Goal: Information Seeking & Learning: Compare options

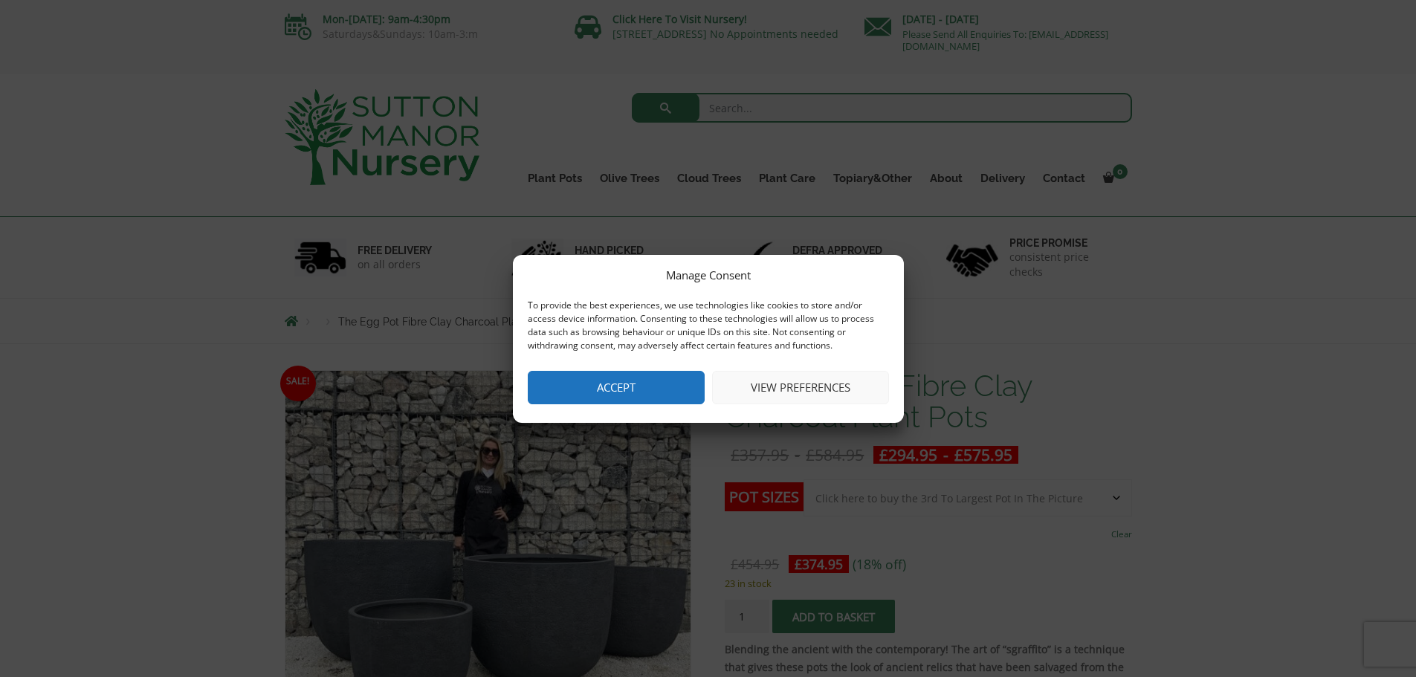
click at [780, 389] on button "View preferences" at bounding box center [800, 387] width 177 height 33
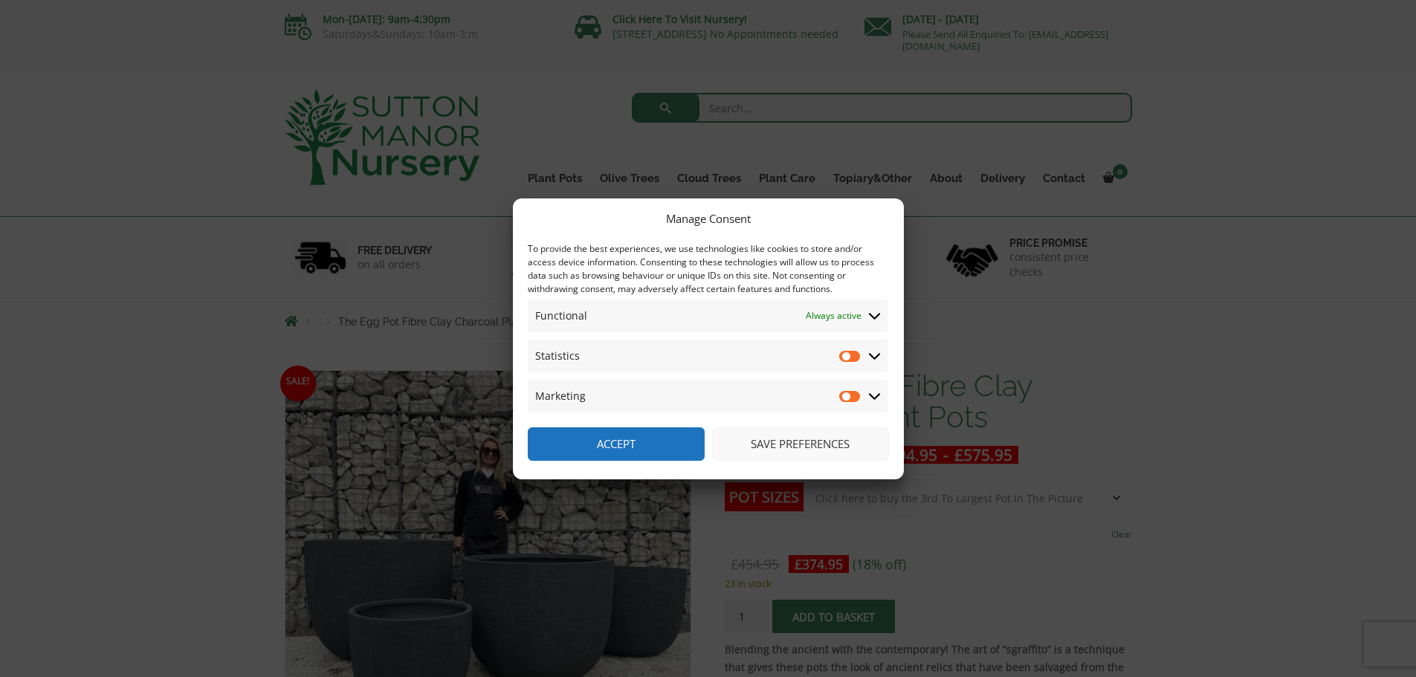
click at [657, 447] on button "Accept" at bounding box center [616, 443] width 177 height 33
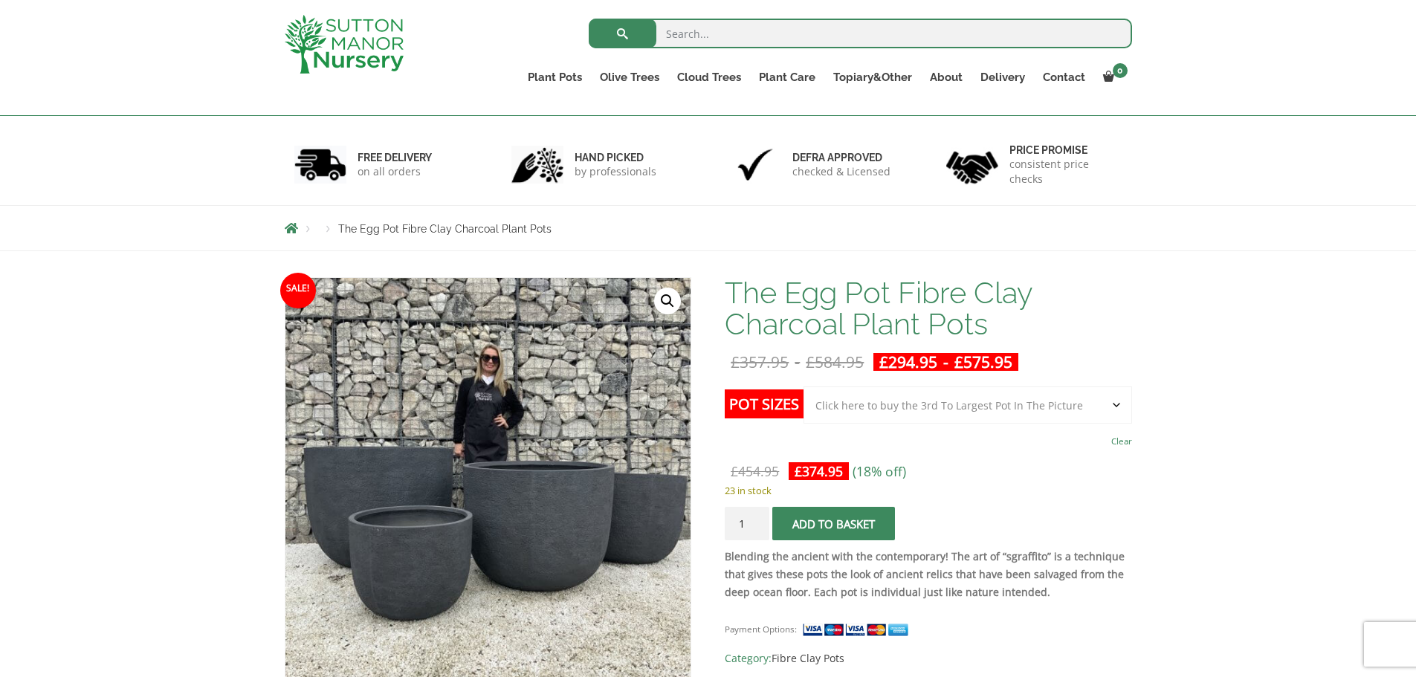
scroll to position [198, 0]
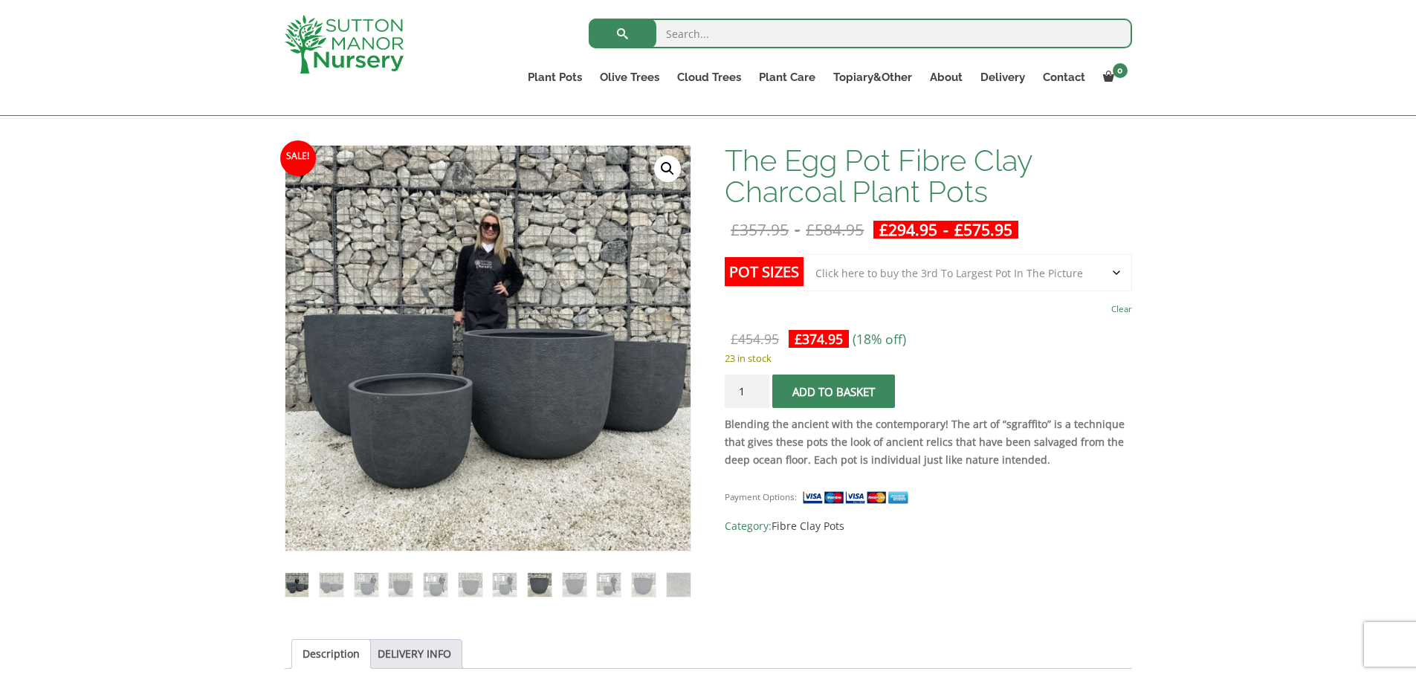
click at [534, 590] on img at bounding box center [540, 585] width 24 height 24
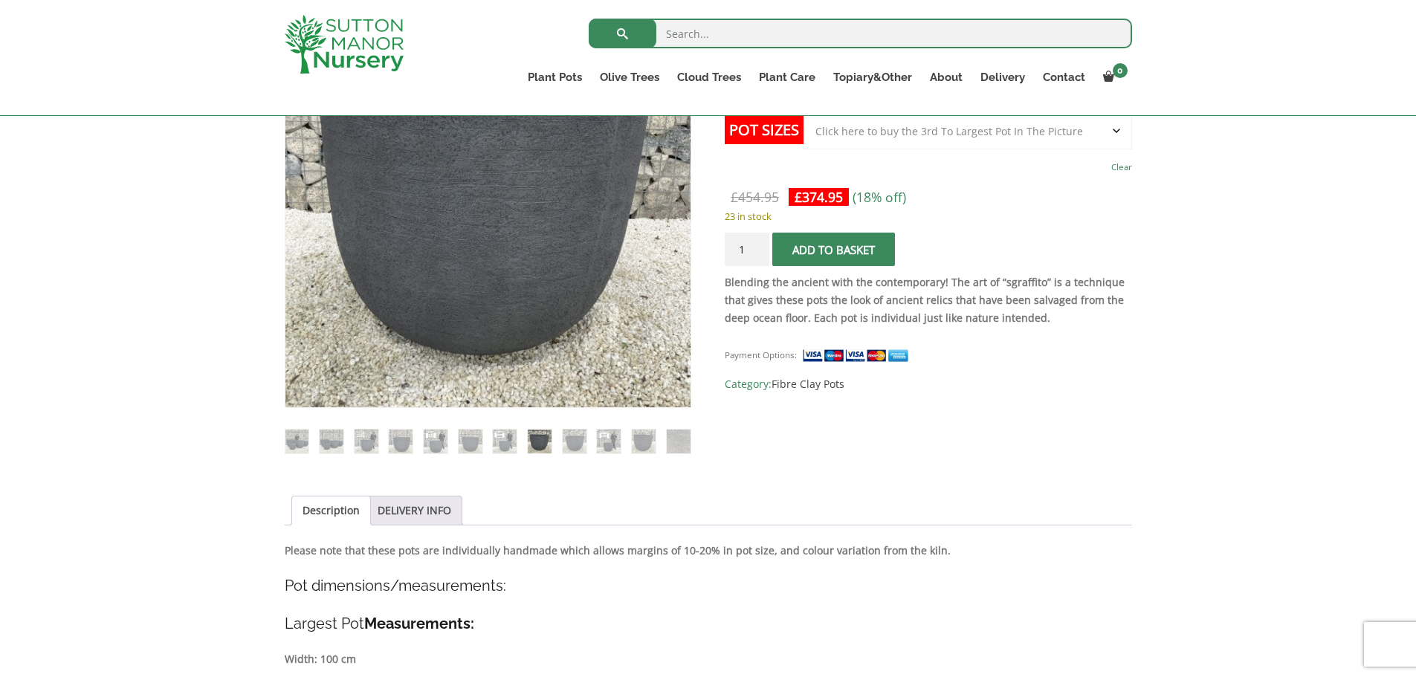
scroll to position [396, 0]
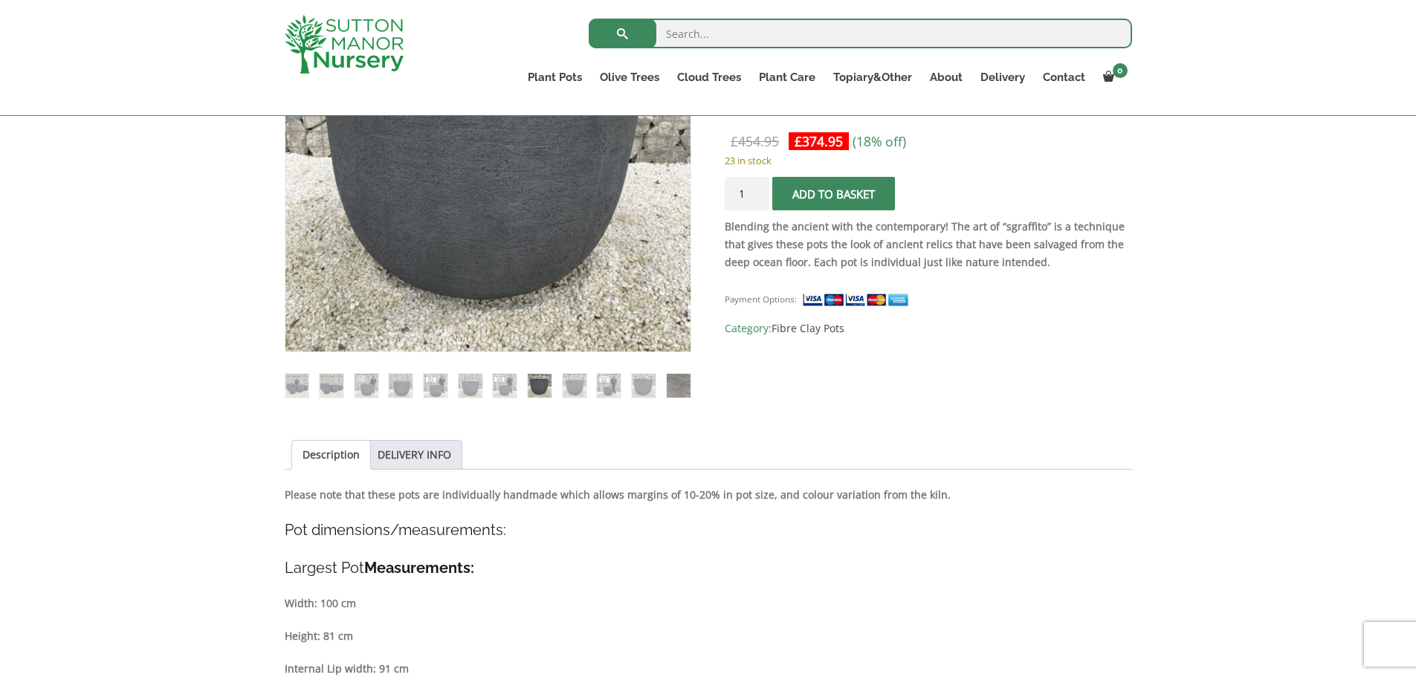
click at [674, 387] on img at bounding box center [679, 386] width 24 height 24
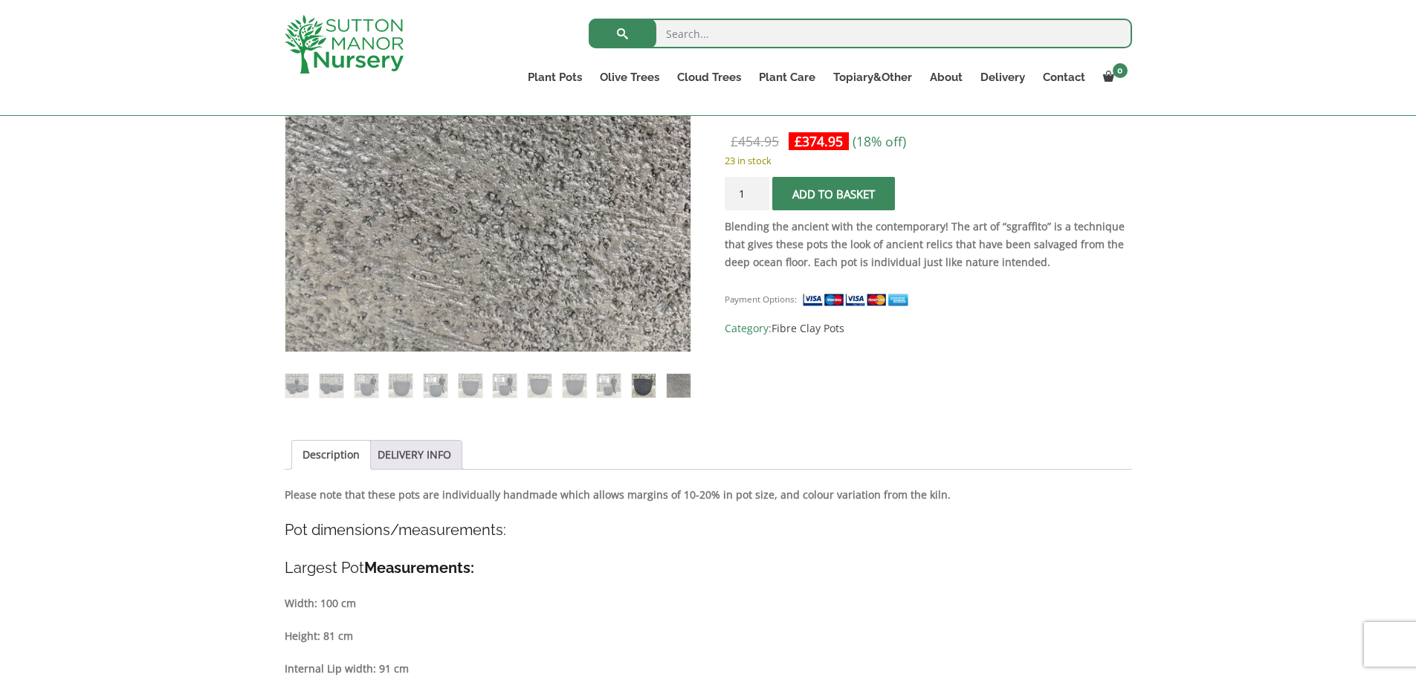
click at [645, 388] on img at bounding box center [644, 386] width 24 height 24
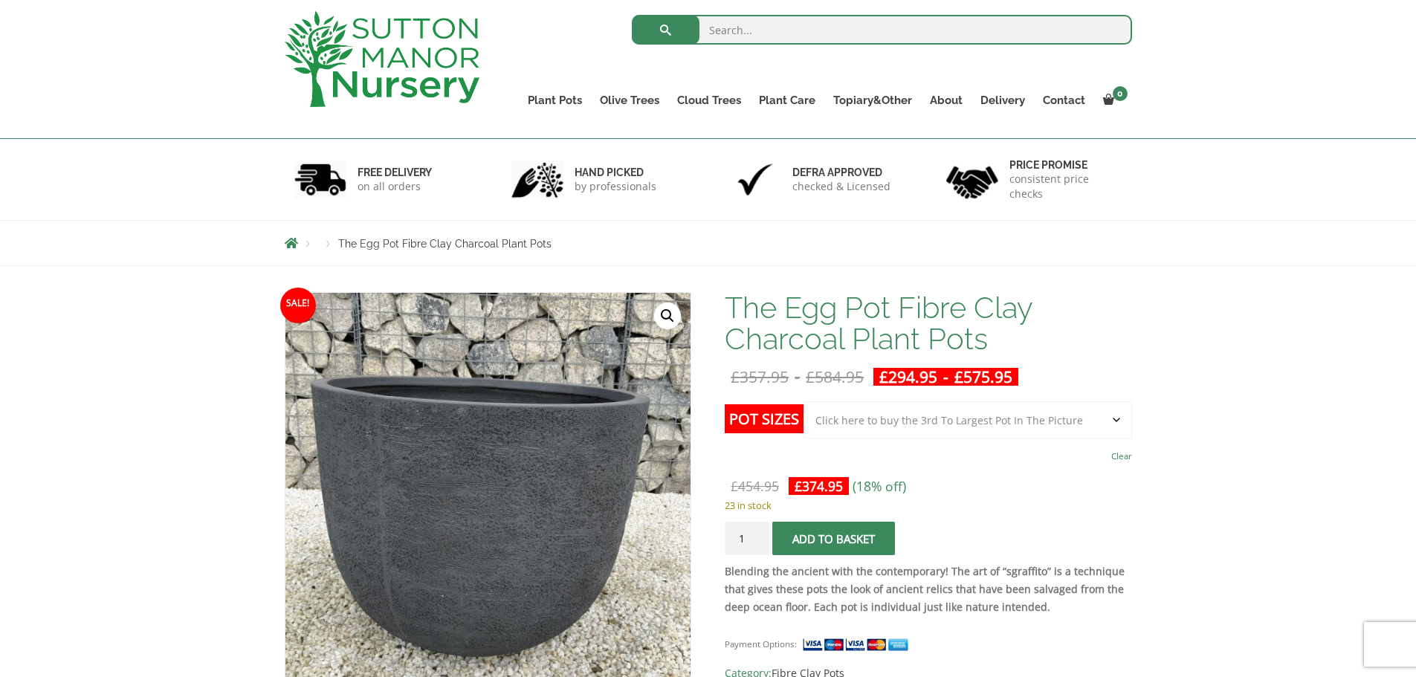
scroll to position [198, 0]
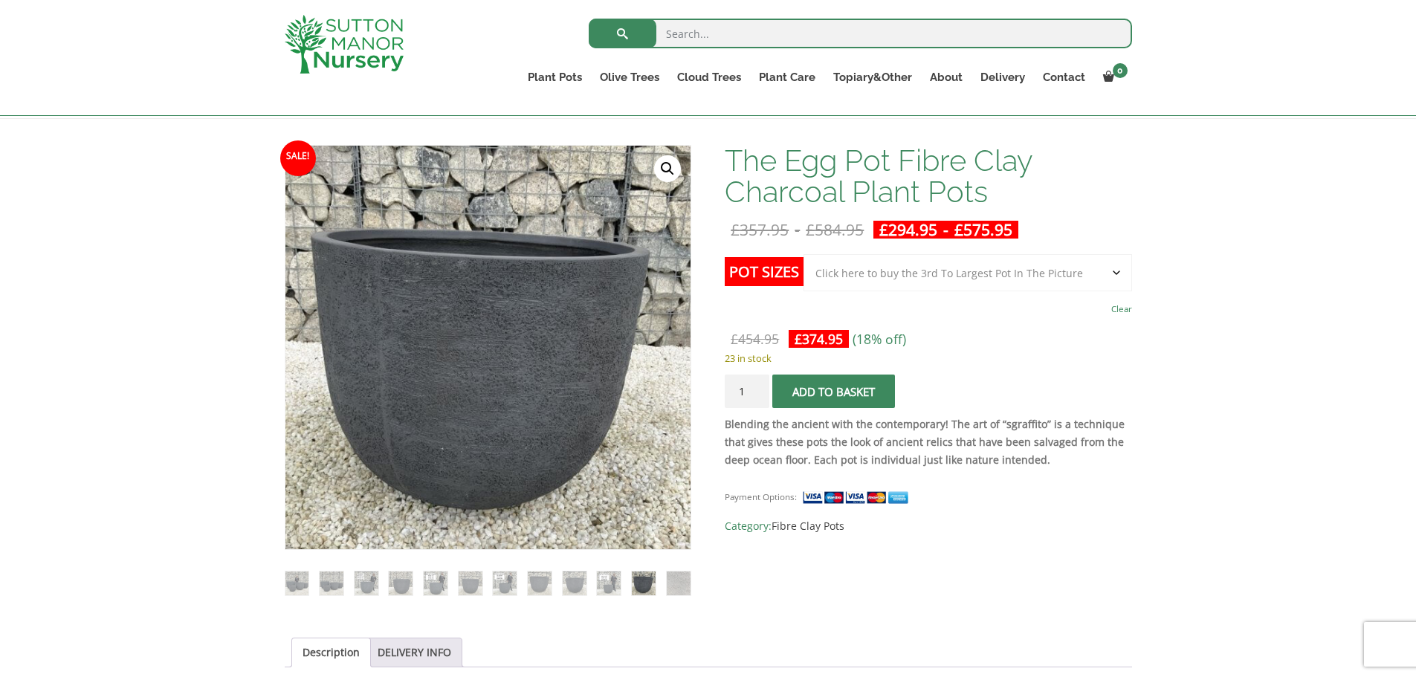
click at [1047, 283] on select "Choose an option Click here to buy the 5th To Largest Pot In The Picture Click …" at bounding box center [968, 272] width 328 height 37
click at [804, 254] on select "Choose an option Click here to buy the 5th To Largest Pot In The Picture Click …" at bounding box center [968, 272] width 328 height 37
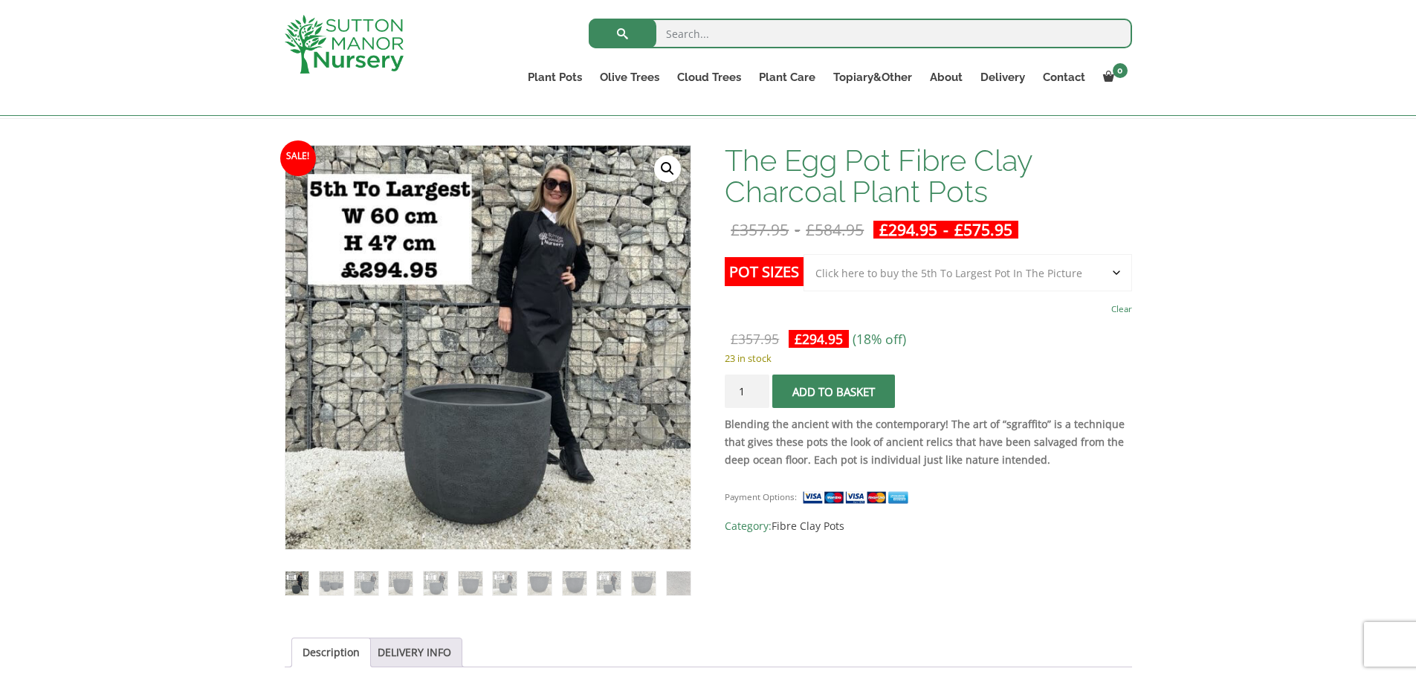
click at [1061, 277] on select "Choose an option Click here to buy the 5th To Largest Pot In The Picture Click …" at bounding box center [968, 272] width 328 height 37
select select "Click here to buy The Largest Pot In The Picture"
click at [804, 254] on select "Choose an option Click here to buy the 5th To Largest Pot In The Picture Click …" at bounding box center [968, 272] width 328 height 37
click at [1061, 278] on select "Choose an option Click here to buy the 5th To Largest Pot In The Picture Click …" at bounding box center [968, 272] width 328 height 37
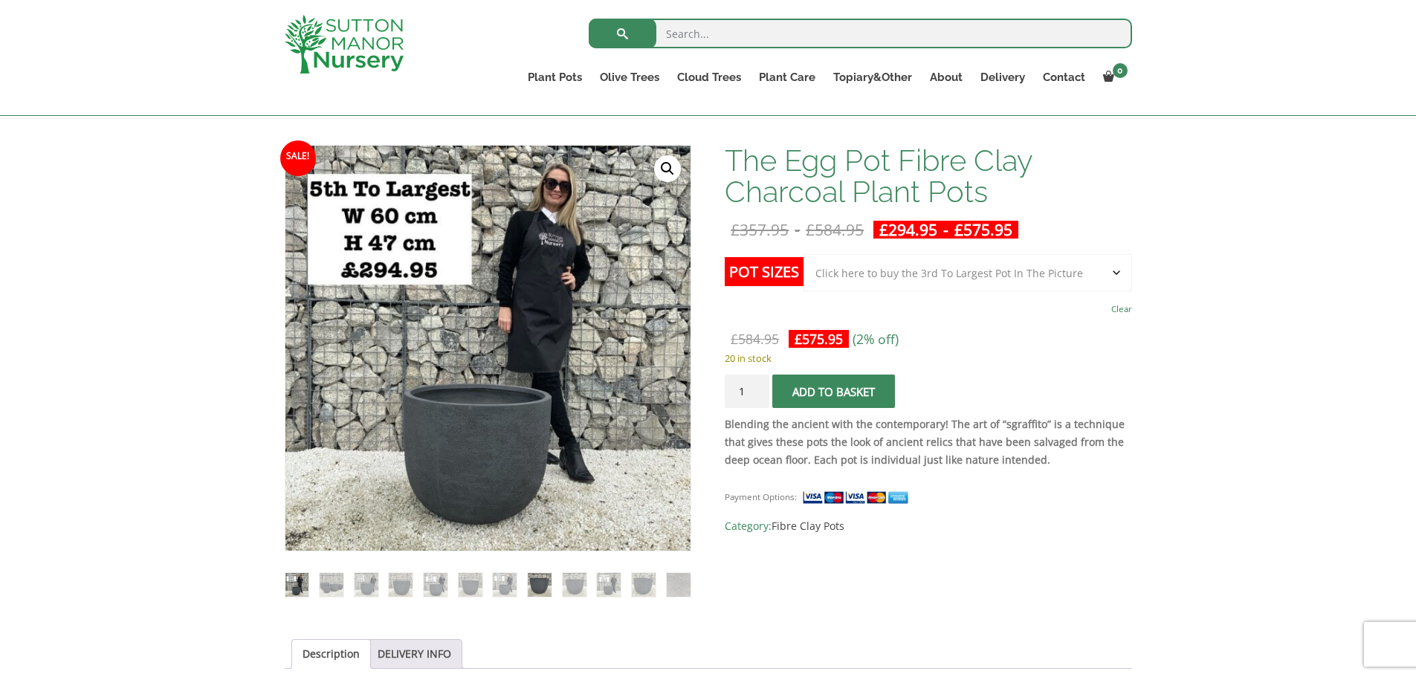
click at [549, 581] on img at bounding box center [540, 585] width 24 height 24
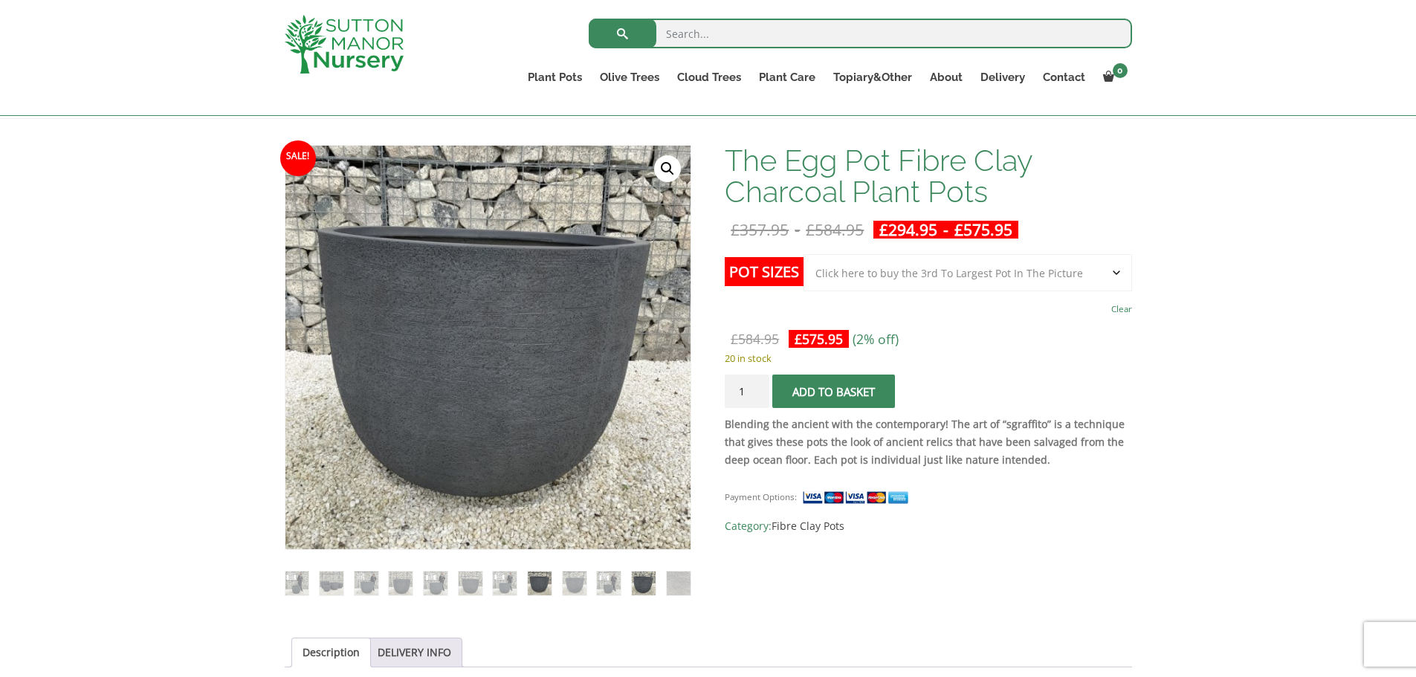
click at [642, 584] on img at bounding box center [644, 584] width 24 height 24
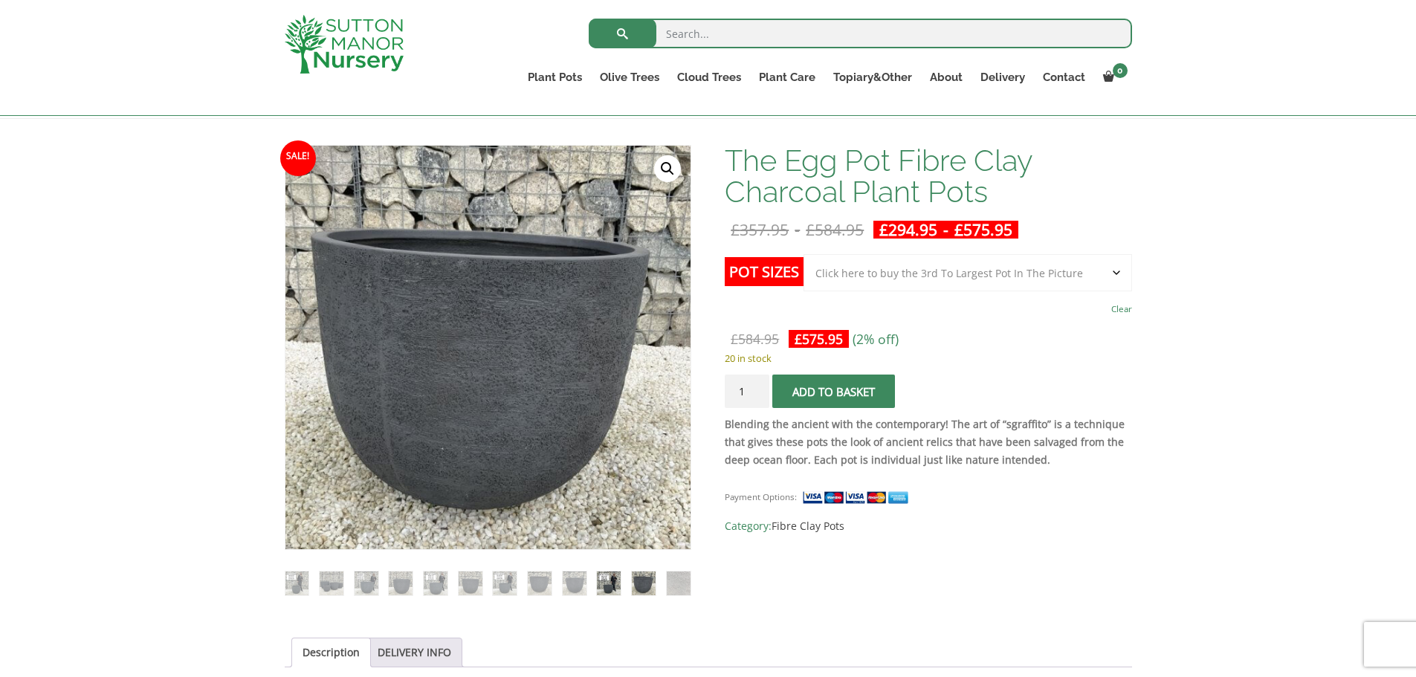
click at [616, 582] on img at bounding box center [609, 584] width 24 height 24
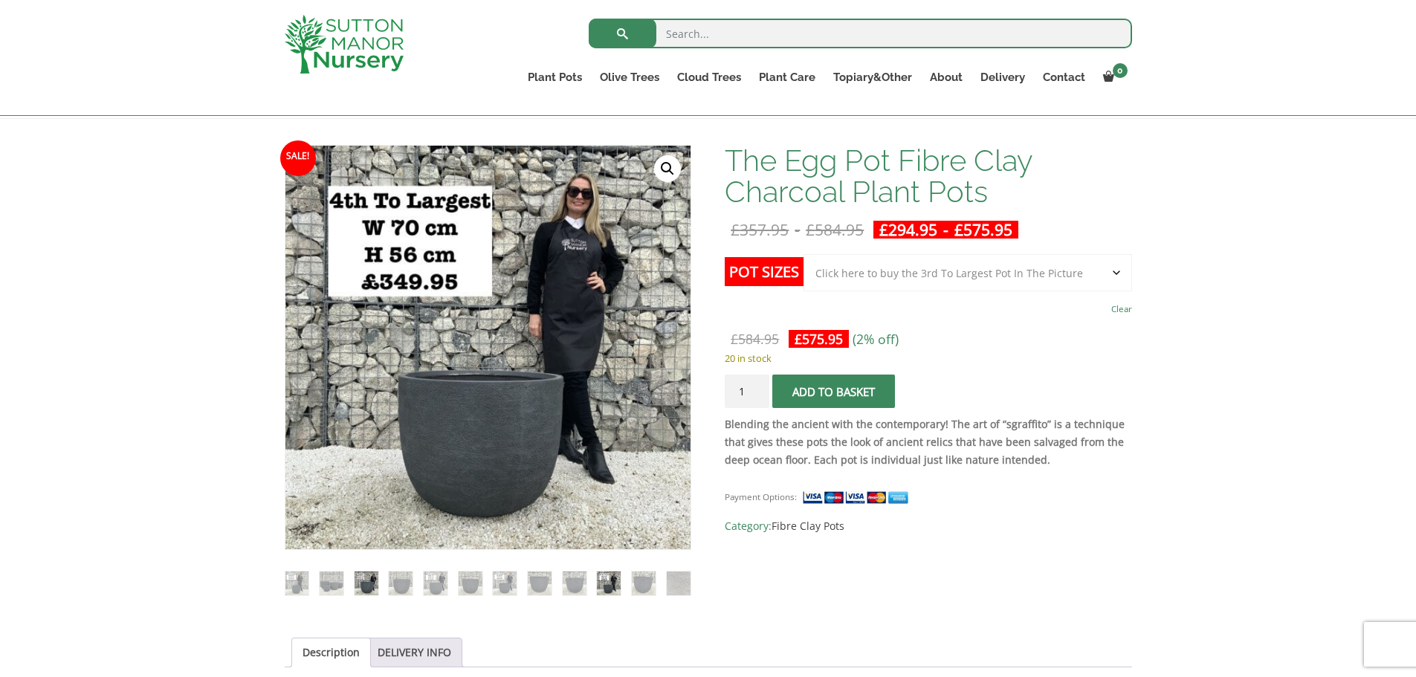
click at [364, 590] on img at bounding box center [367, 584] width 24 height 24
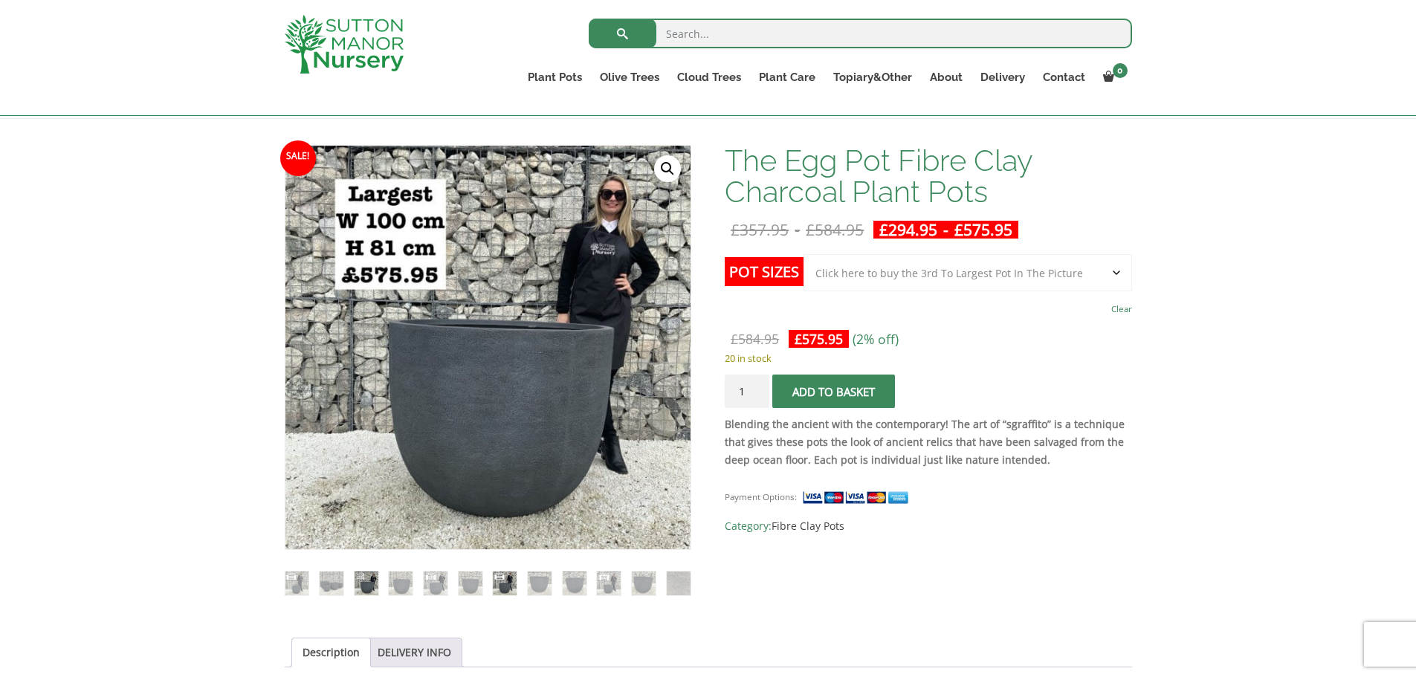
click at [514, 581] on img at bounding box center [505, 584] width 24 height 24
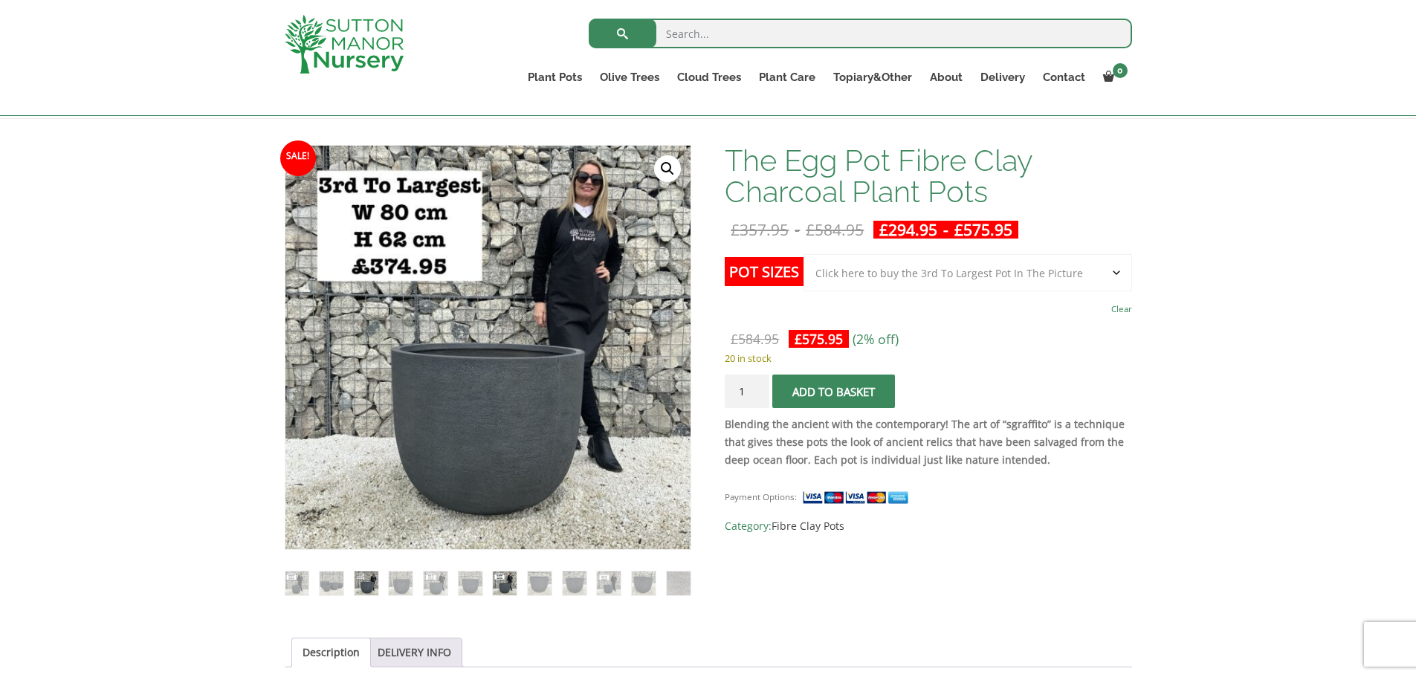
click at [369, 576] on img at bounding box center [367, 584] width 24 height 24
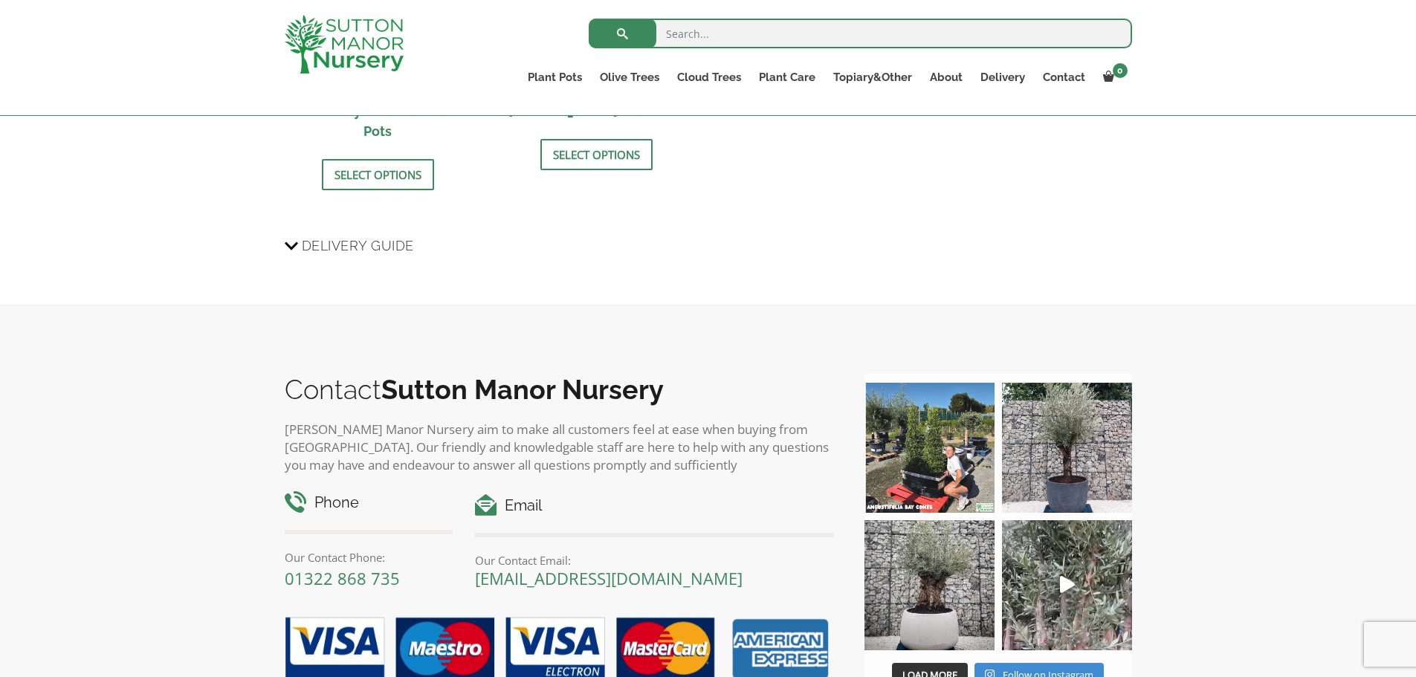
scroll to position [2280, 0]
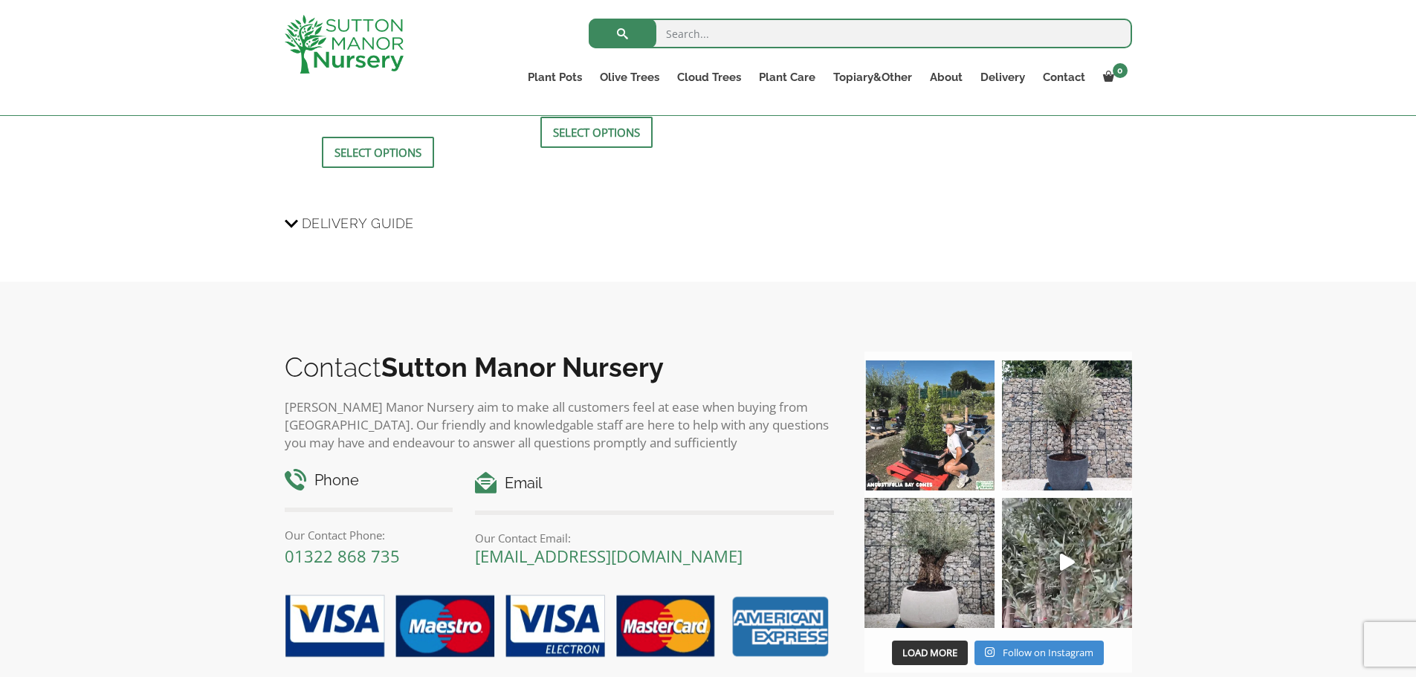
click at [399, 210] on span "Delivery Guide" at bounding box center [358, 224] width 112 height 28
click at [0, 0] on input "Delivery Guide" at bounding box center [0, 0] width 0 height 0
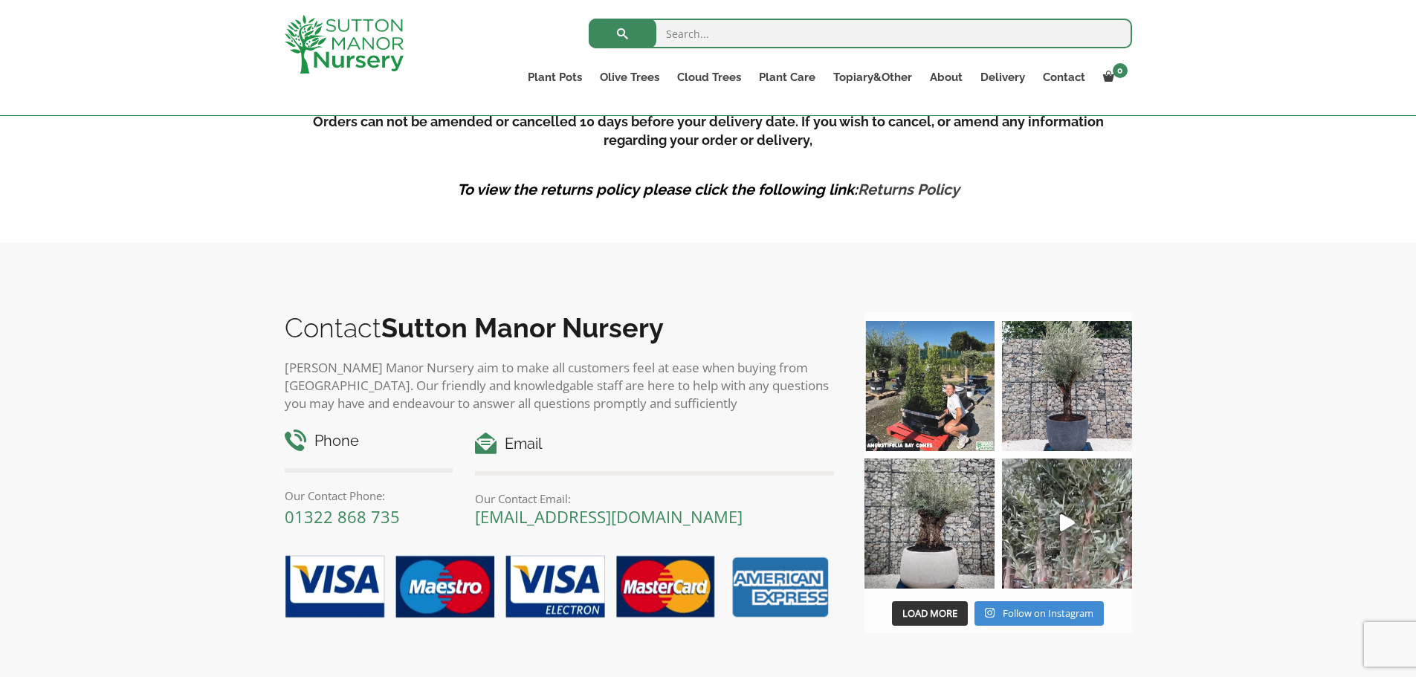
scroll to position [4389, 0]
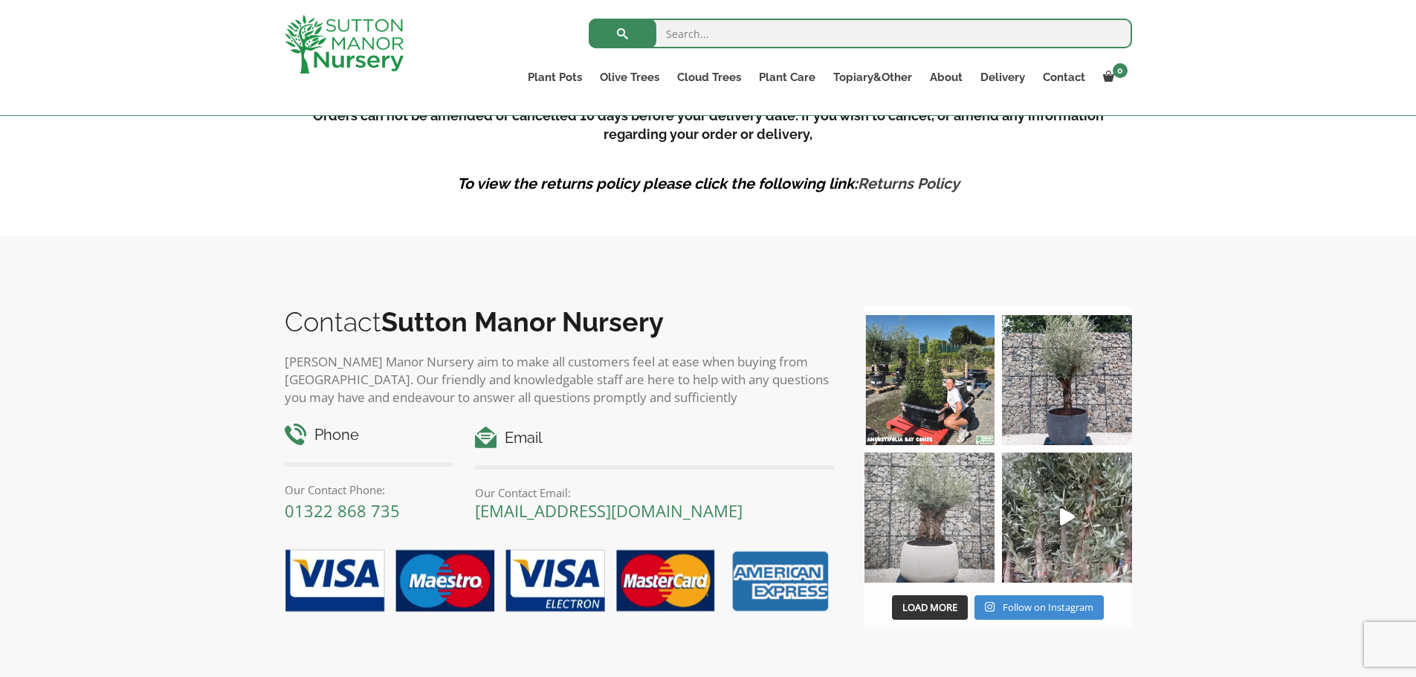
click at [923, 505] on img at bounding box center [930, 518] width 130 height 130
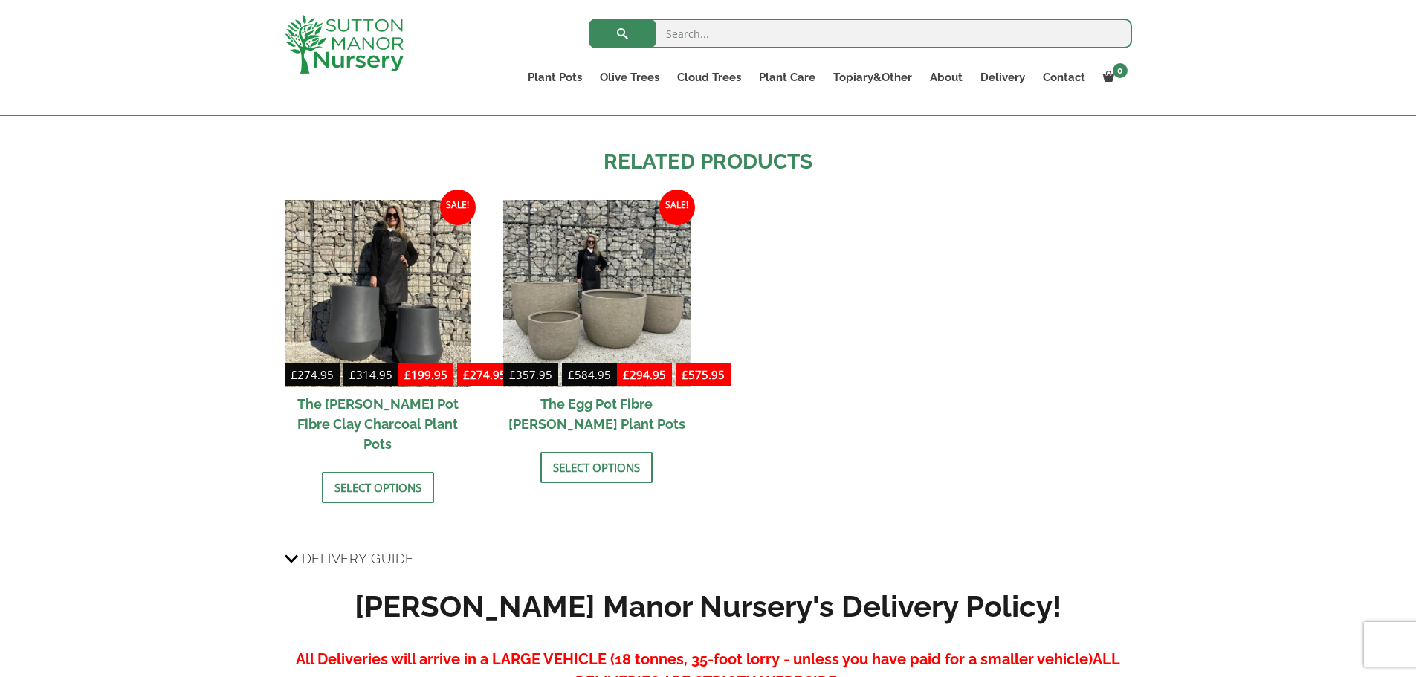
scroll to position [1913, 0]
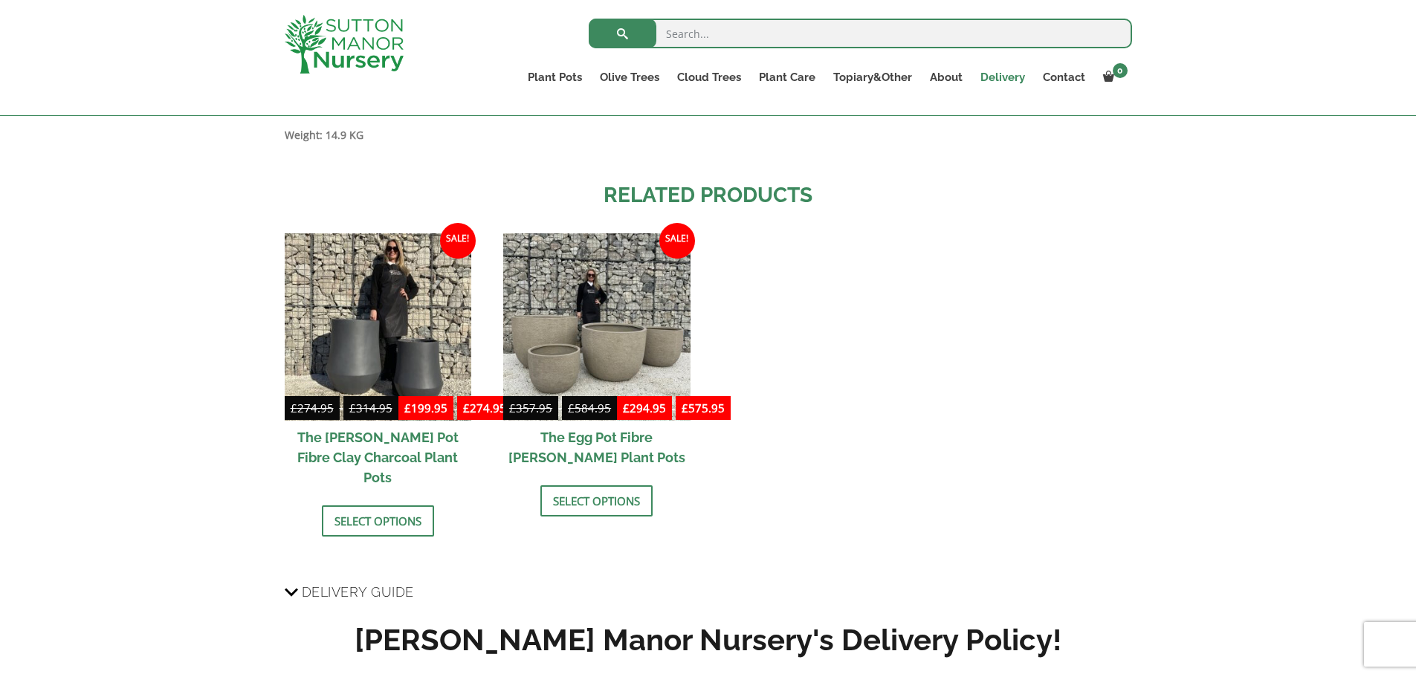
click at [1005, 77] on link "Delivery" at bounding box center [1003, 77] width 62 height 21
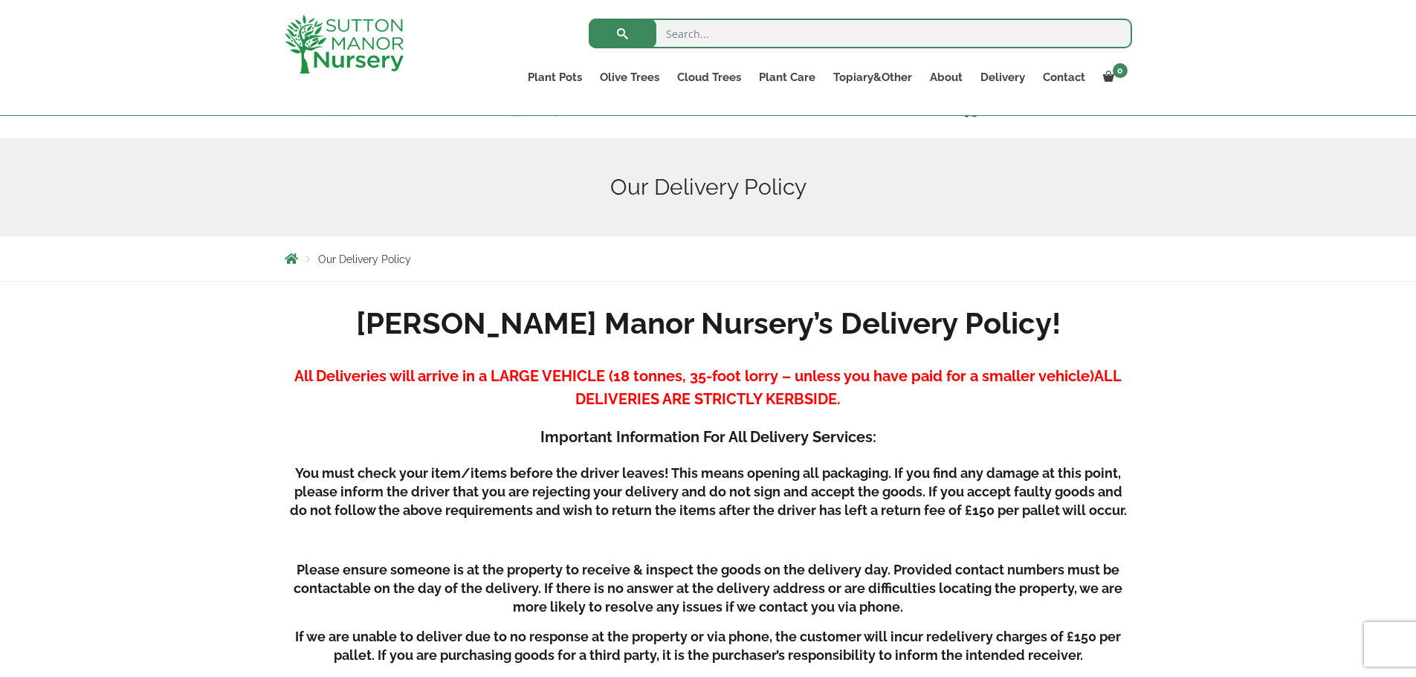
scroll to position [99, 0]
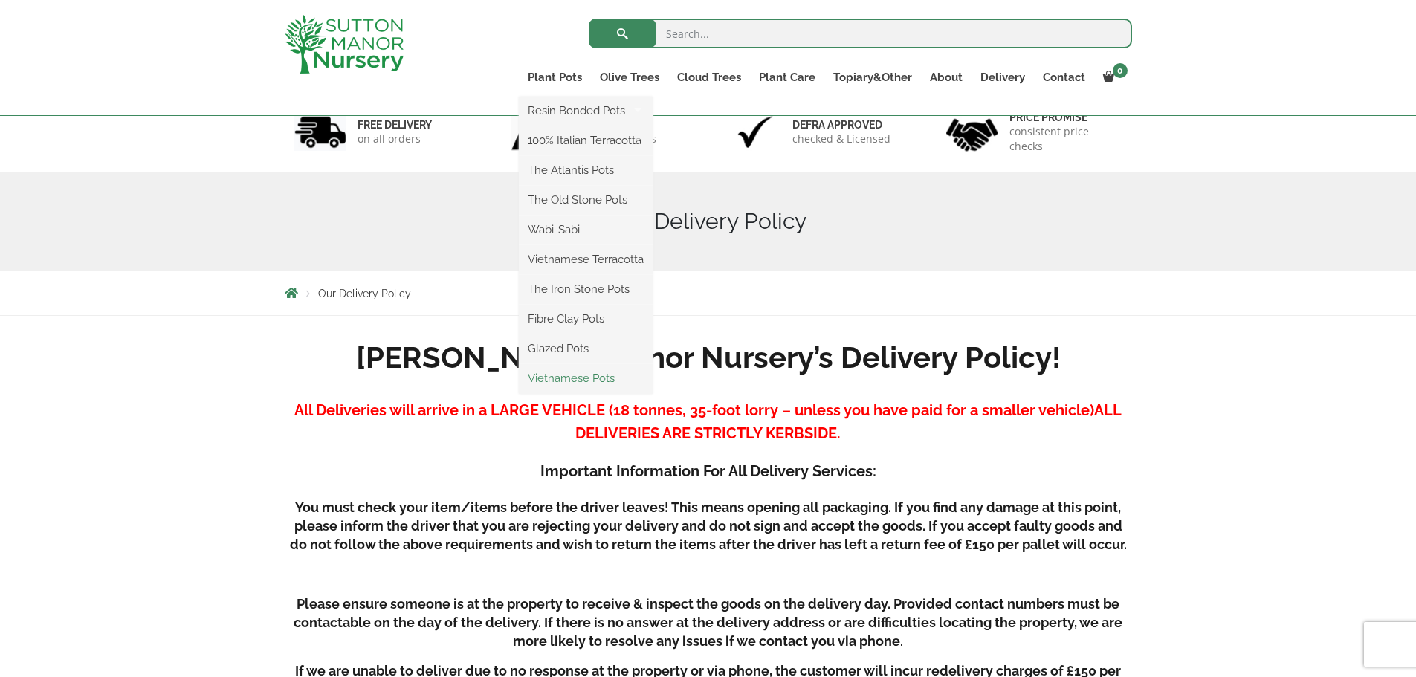
click at [569, 374] on link "Vietnamese Pots" at bounding box center [586, 378] width 134 height 22
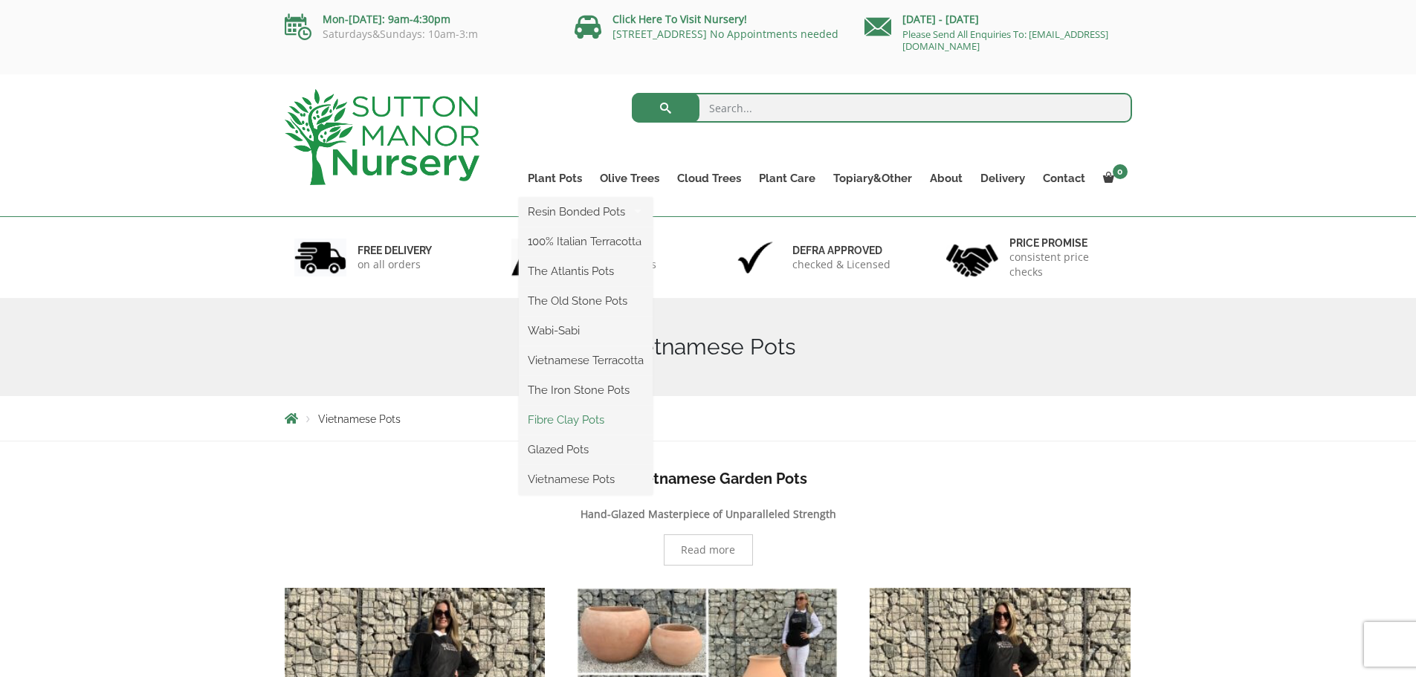
click at [572, 429] on link "Fibre Clay Pots" at bounding box center [586, 420] width 134 height 22
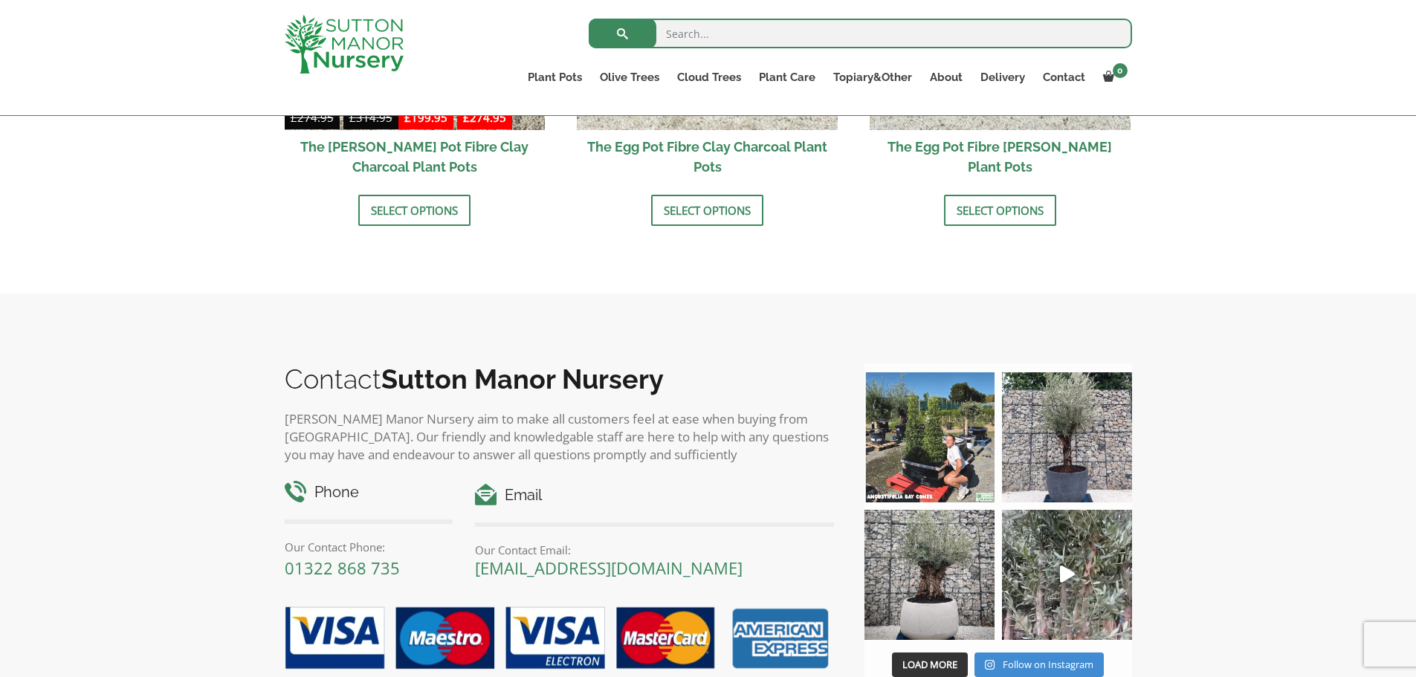
scroll to position [694, 0]
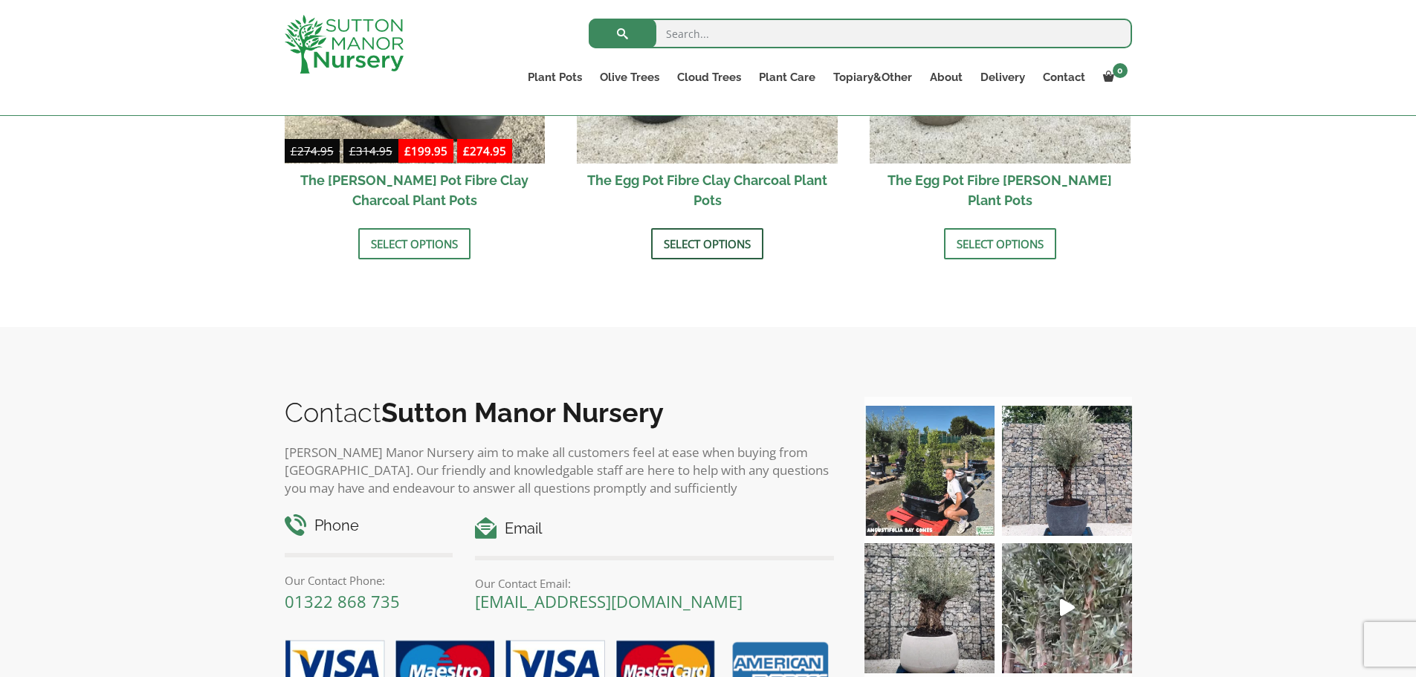
click at [723, 234] on link "Select options" at bounding box center [707, 243] width 112 height 31
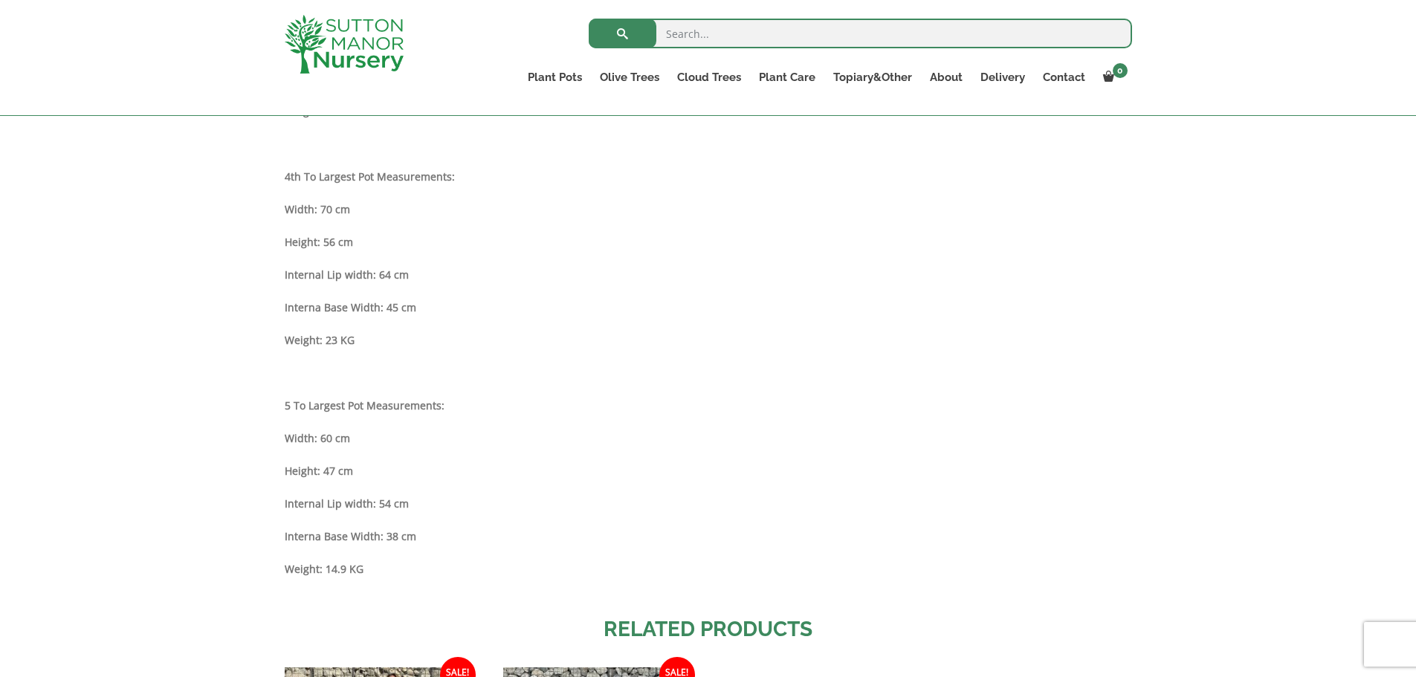
scroll to position [1685, 0]
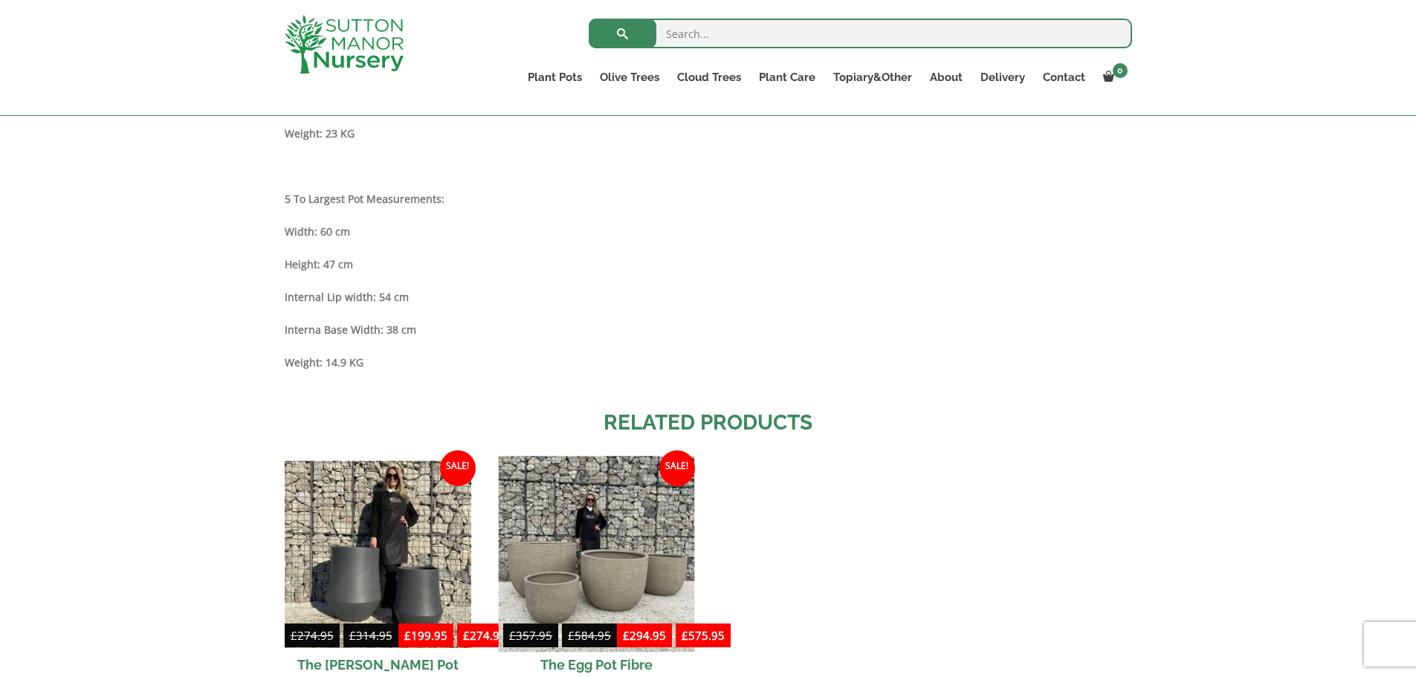
click at [618, 562] on img at bounding box center [597, 554] width 196 height 196
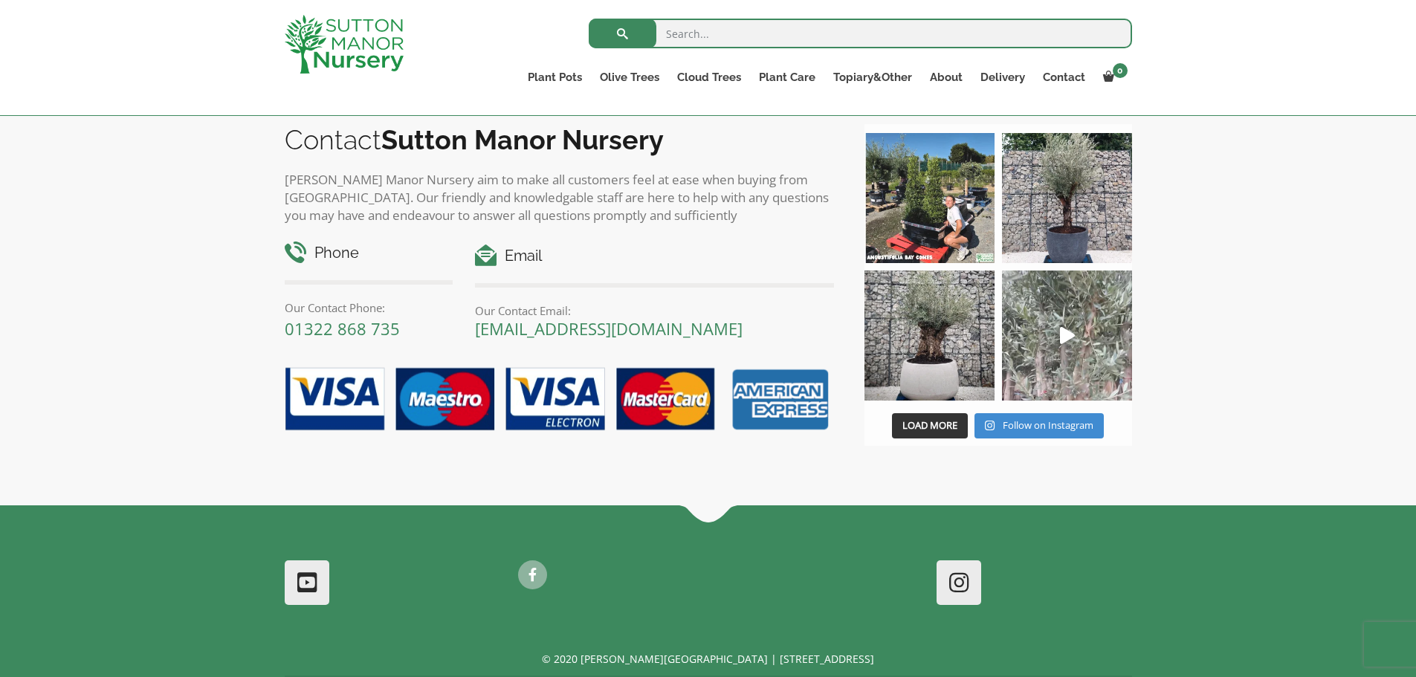
scroll to position [2571, 0]
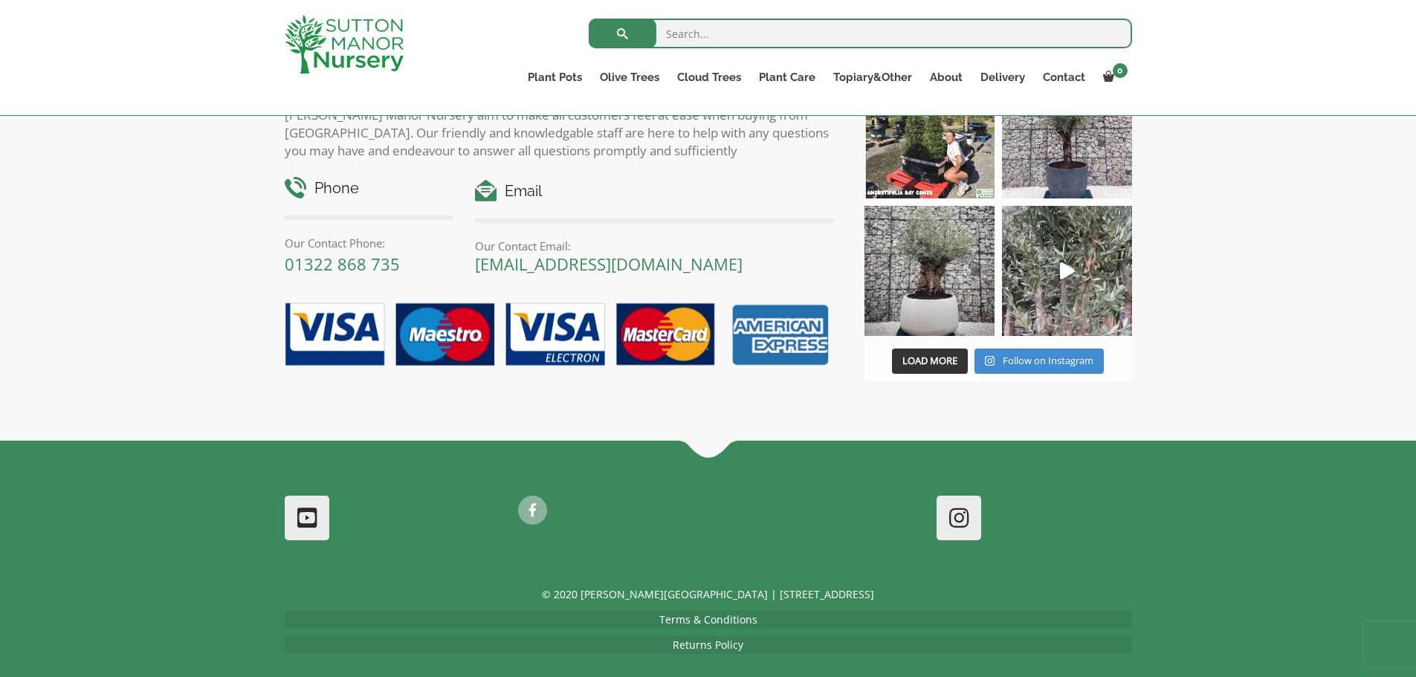
click at [739, 613] on link "Terms & Conditions" at bounding box center [708, 620] width 98 height 14
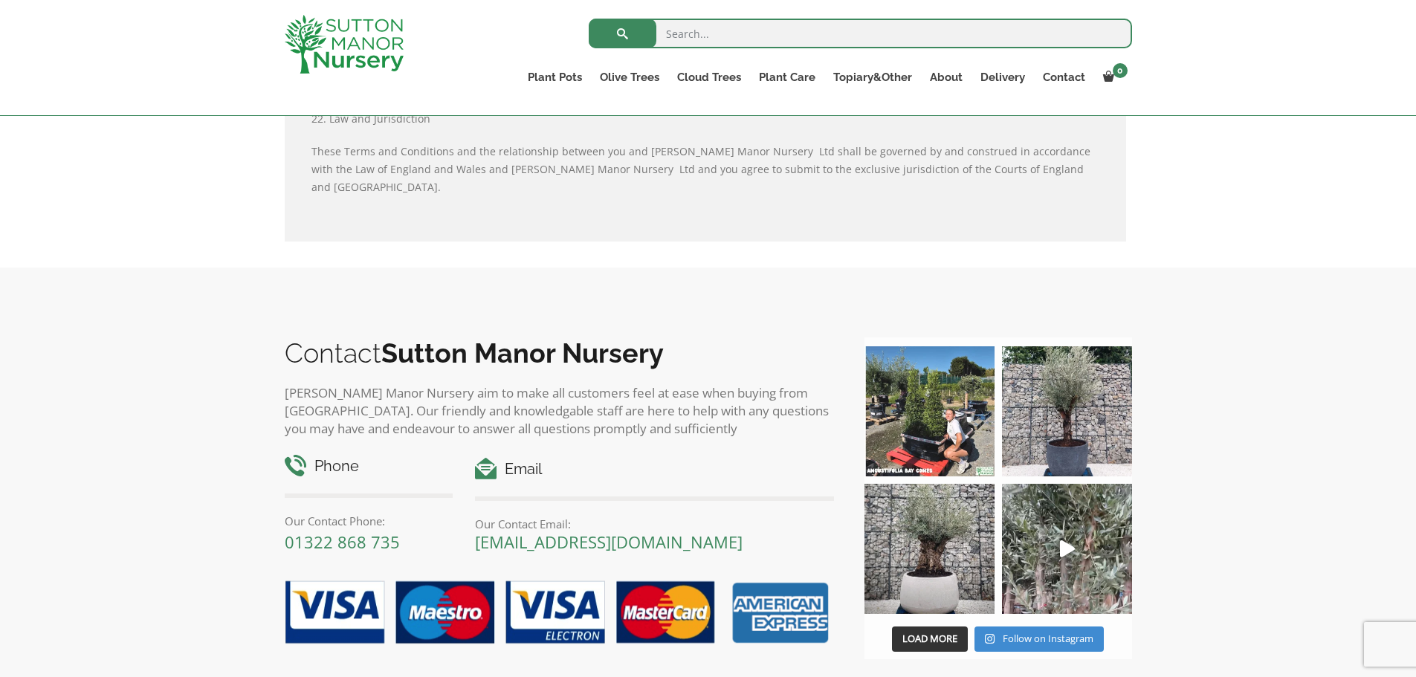
scroll to position [5848, 0]
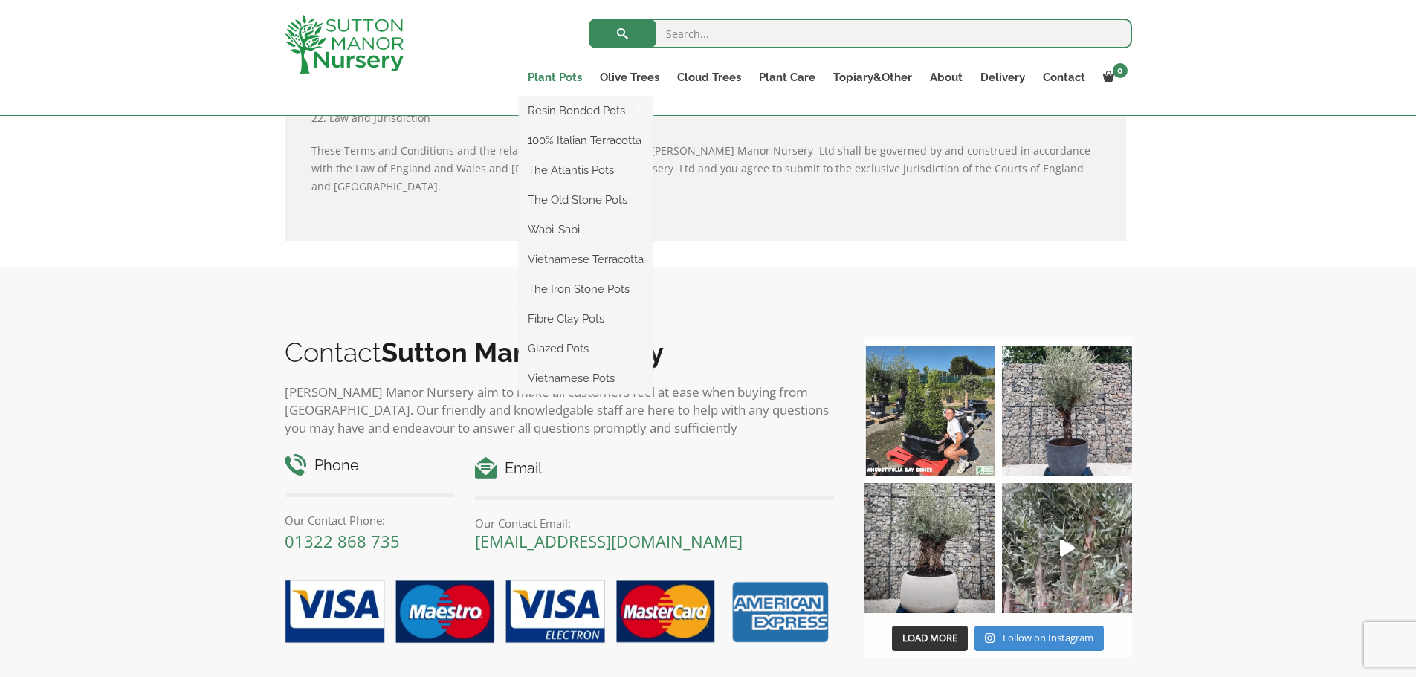
click at [544, 74] on link "Plant Pots" at bounding box center [555, 77] width 72 height 21
click at [567, 77] on link "Plant Pots" at bounding box center [555, 77] width 72 height 21
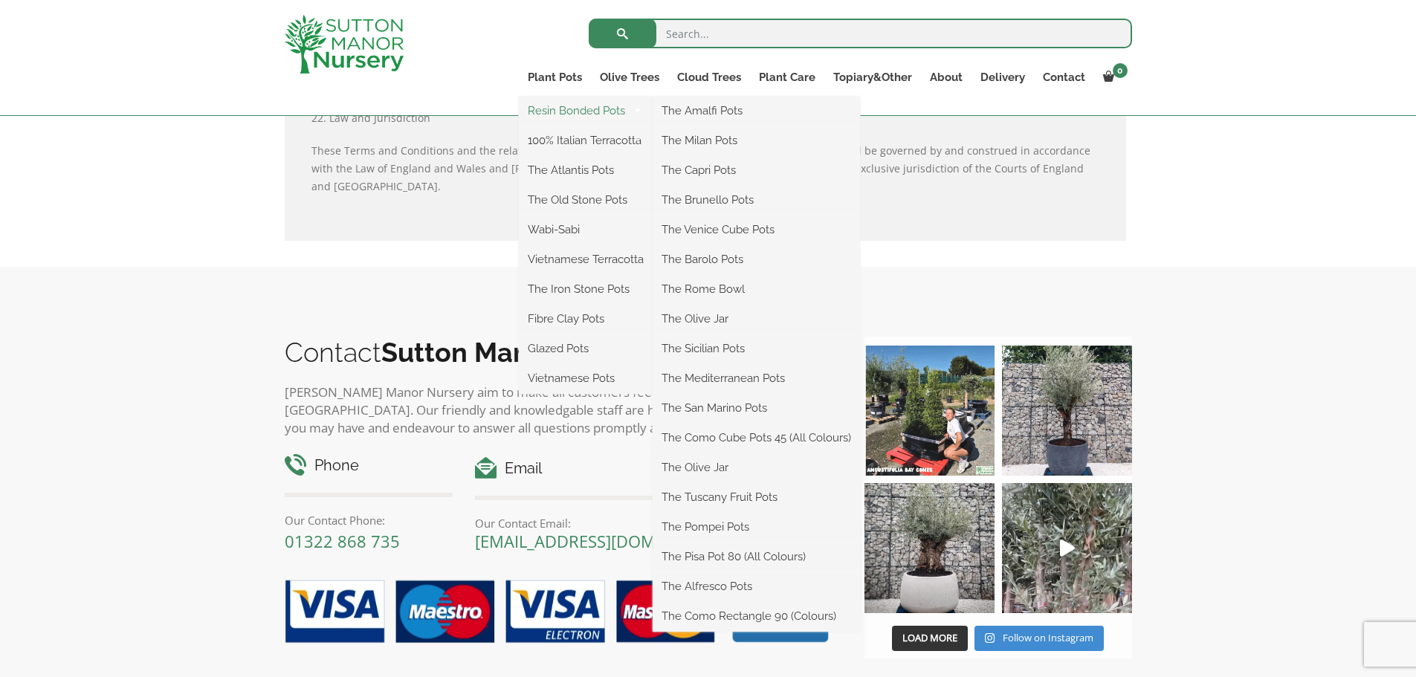
click at [592, 114] on link "Resin Bonded Pots" at bounding box center [586, 111] width 134 height 22
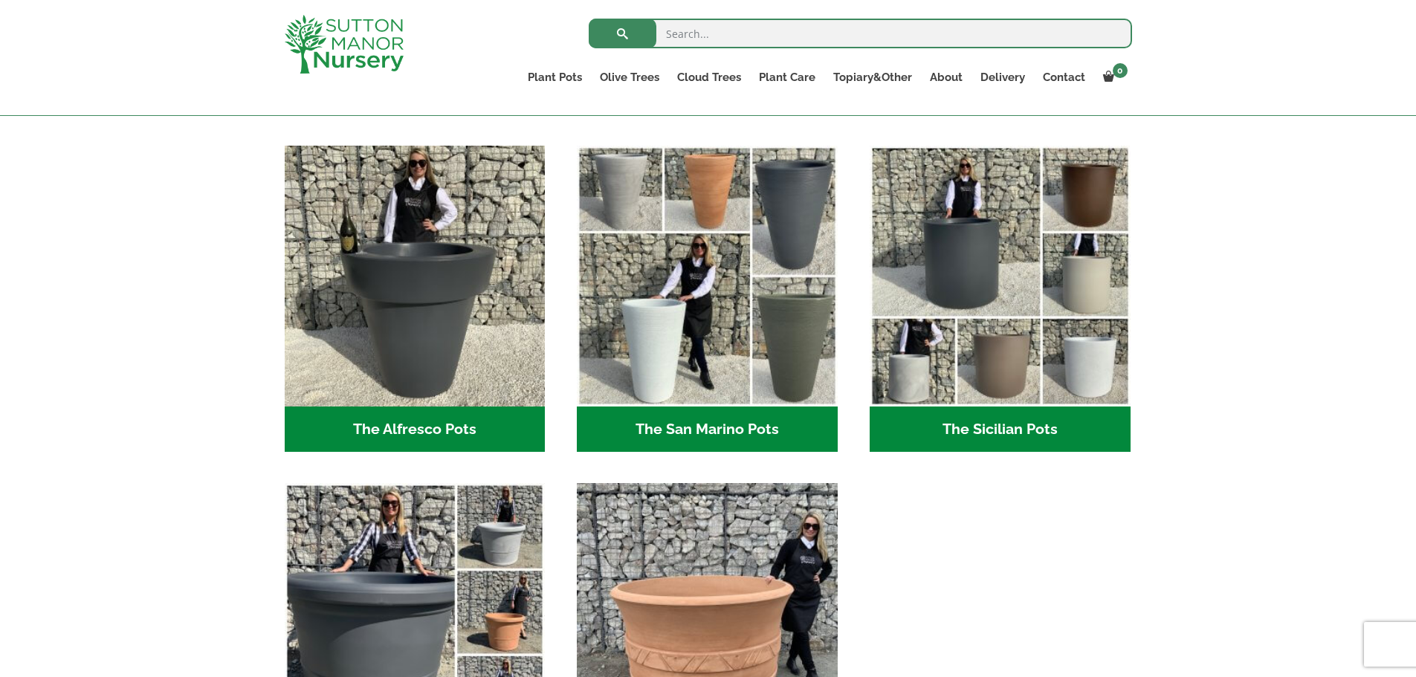
scroll to position [1983, 0]
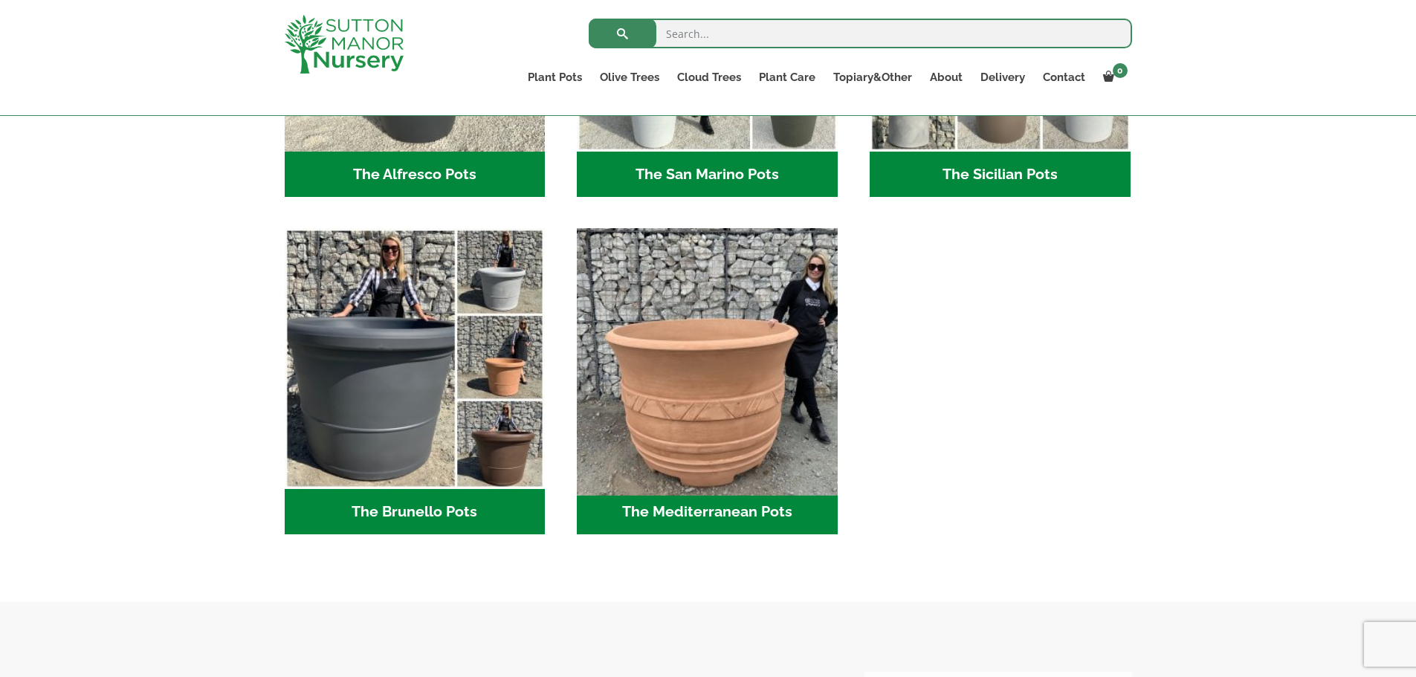
click at [761, 395] on img "Visit product category The Mediterranean Pots" at bounding box center [708, 359] width 274 height 274
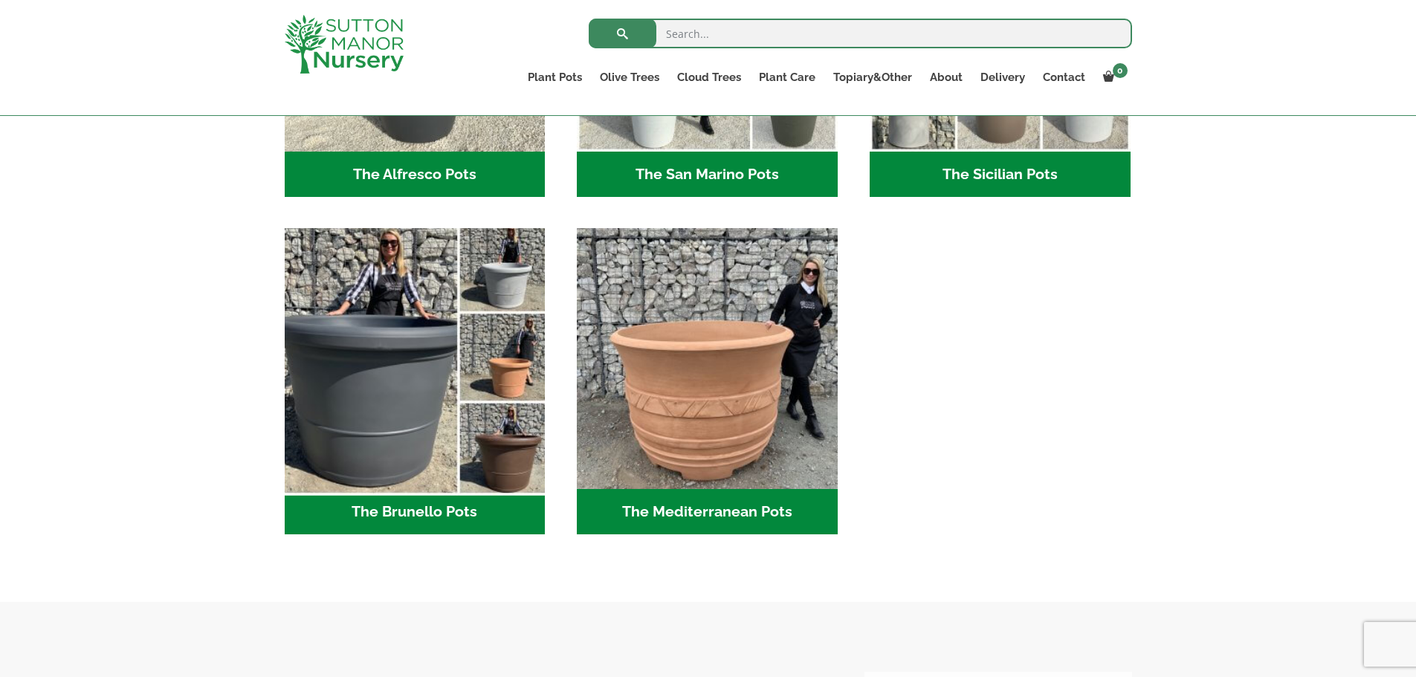
click at [429, 430] on img "Visit product category The Brunello Pots" at bounding box center [415, 359] width 274 height 274
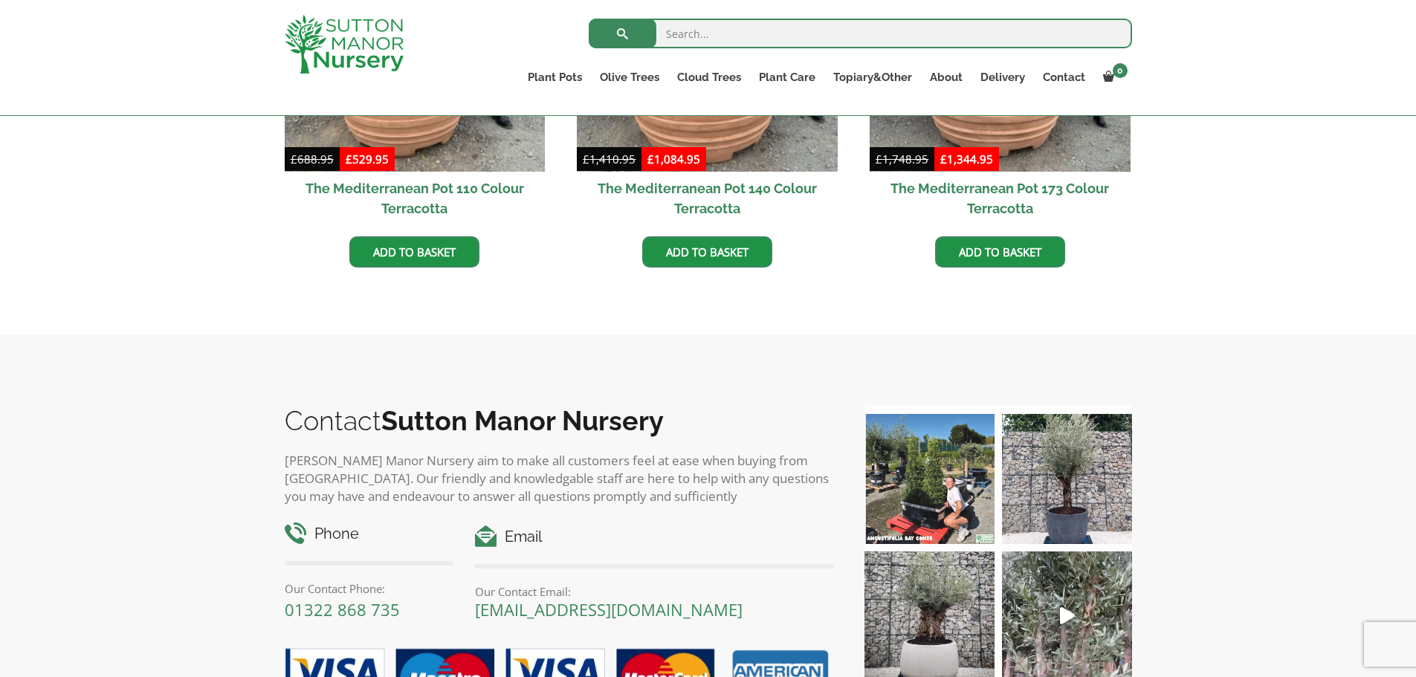
scroll to position [694, 0]
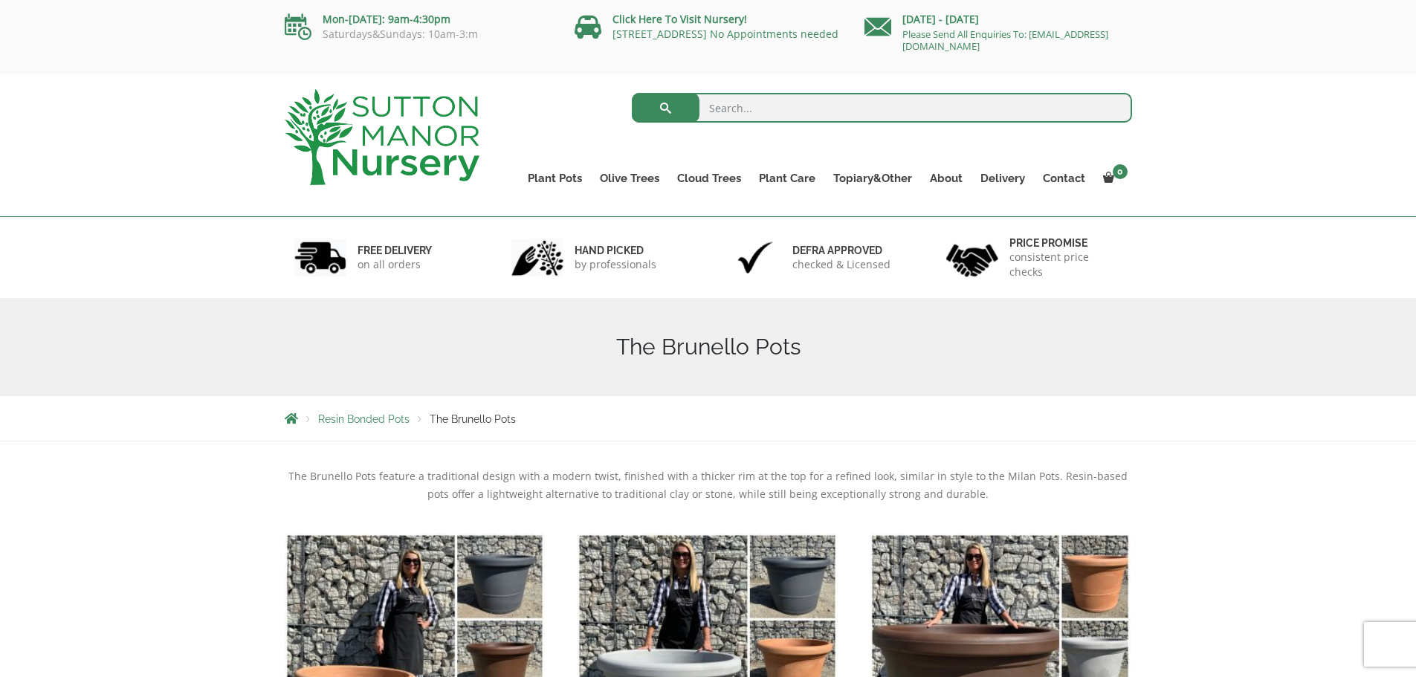
scroll to position [297, 0]
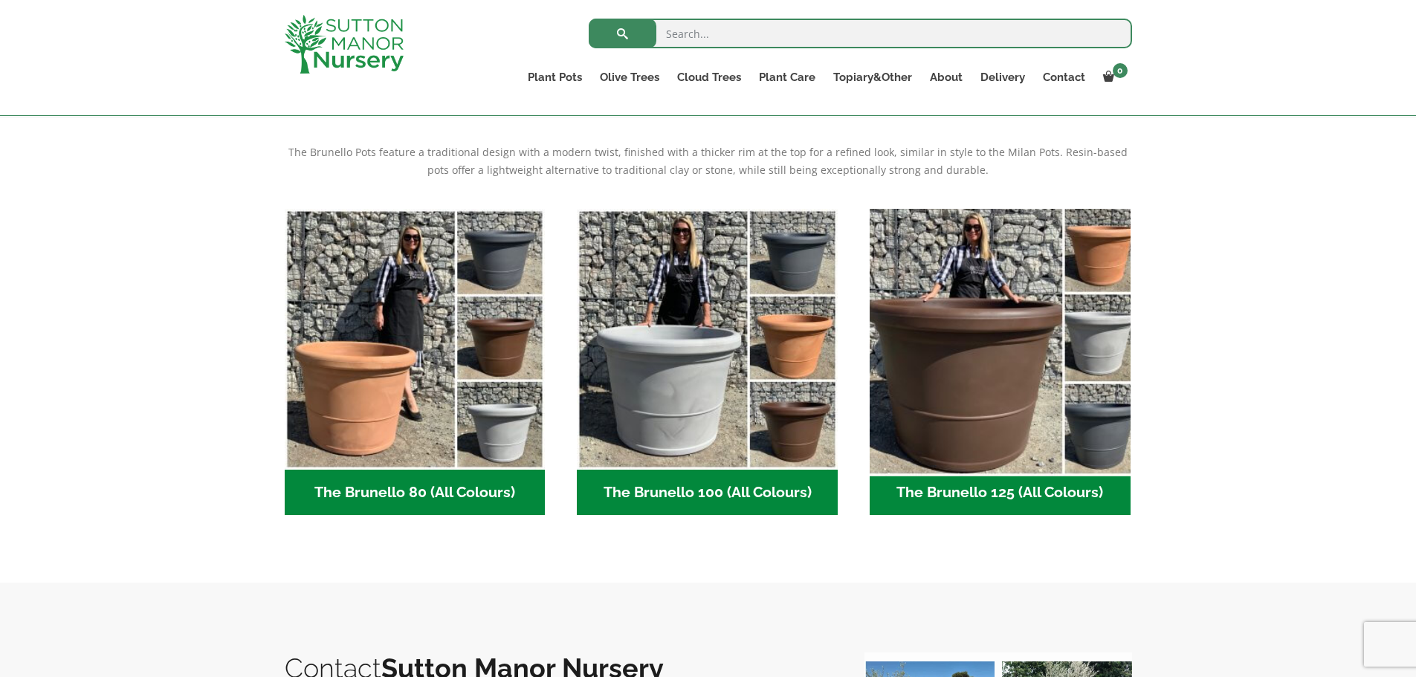
click at [1036, 349] on img "Visit product category The Brunello 125 (All Colours)" at bounding box center [1000, 339] width 274 height 274
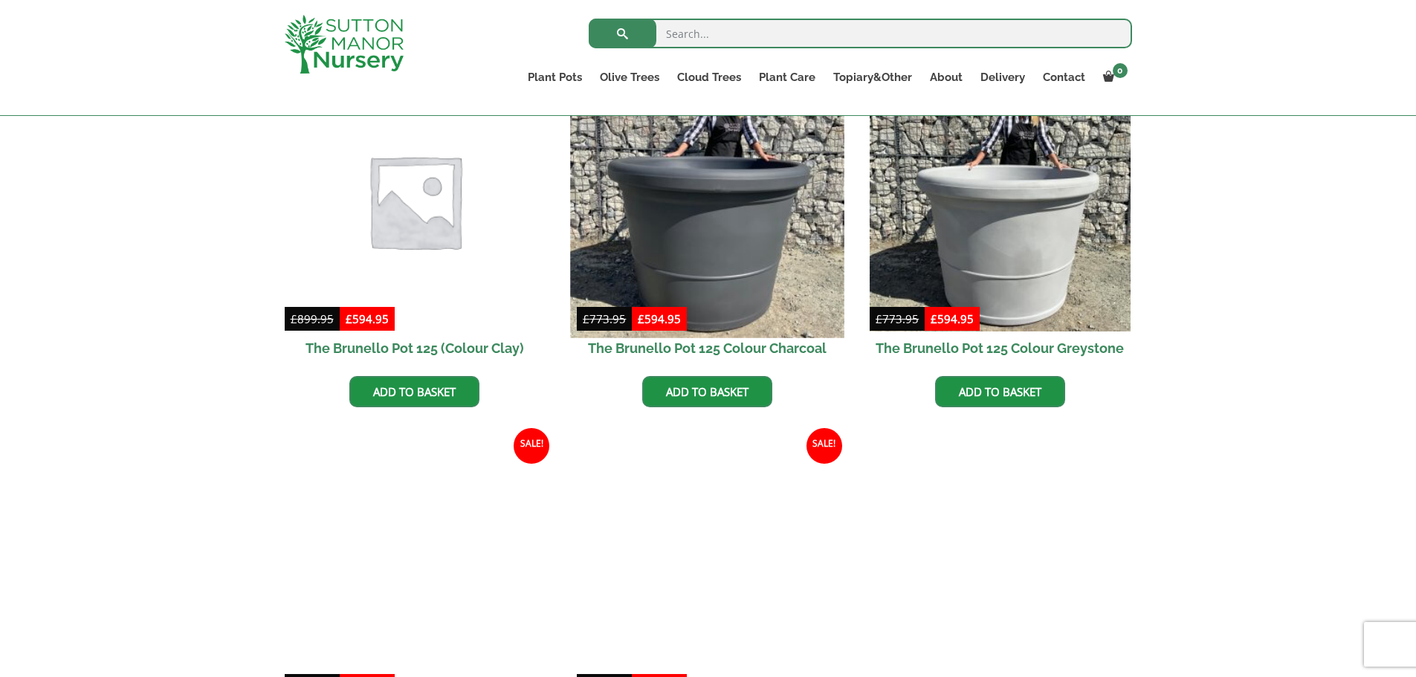
scroll to position [595, 0]
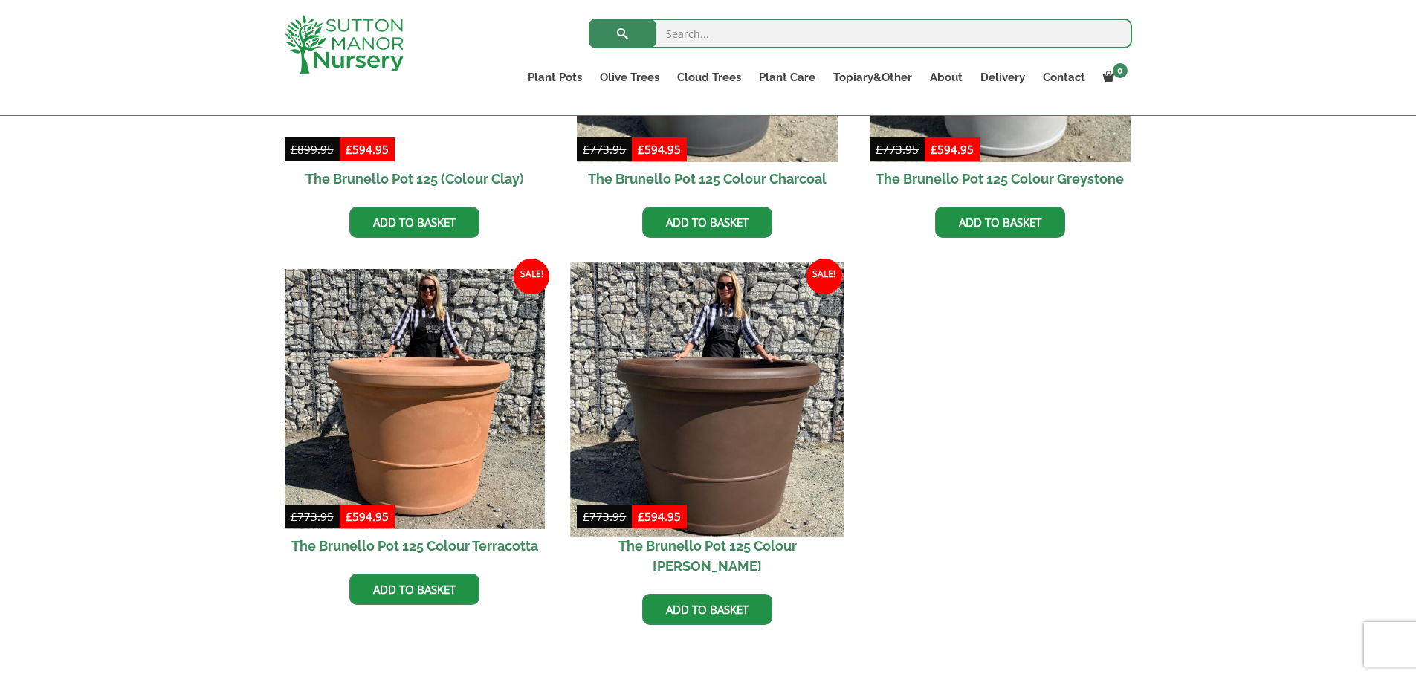
click at [760, 337] on img at bounding box center [708, 399] width 274 height 274
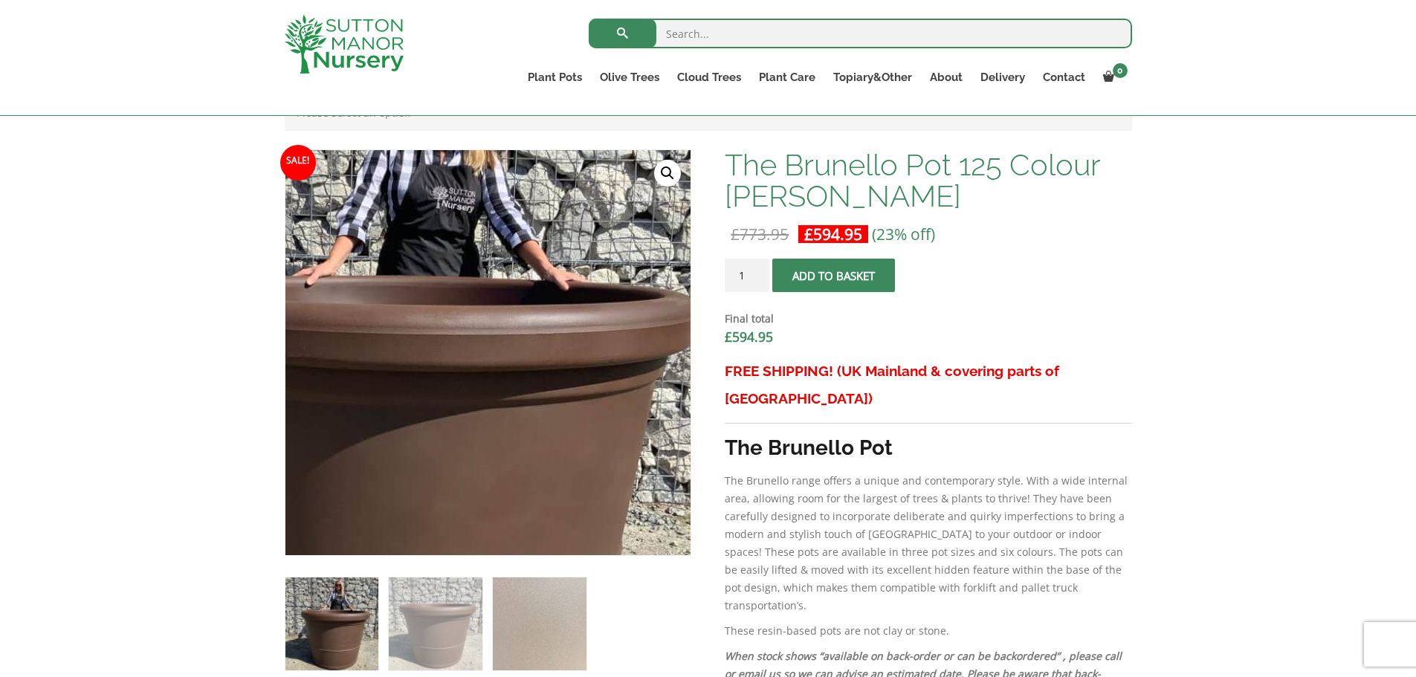
scroll to position [297, 0]
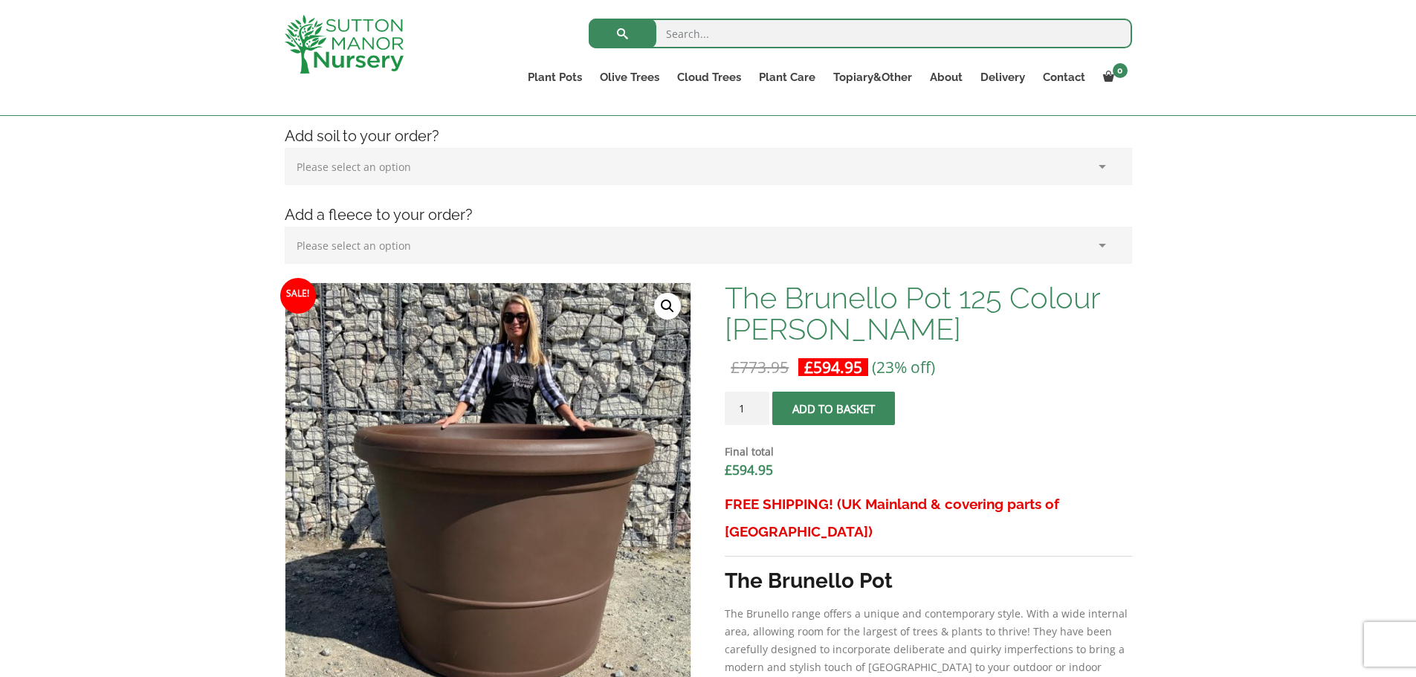
click at [354, 44] on img at bounding box center [344, 44] width 119 height 59
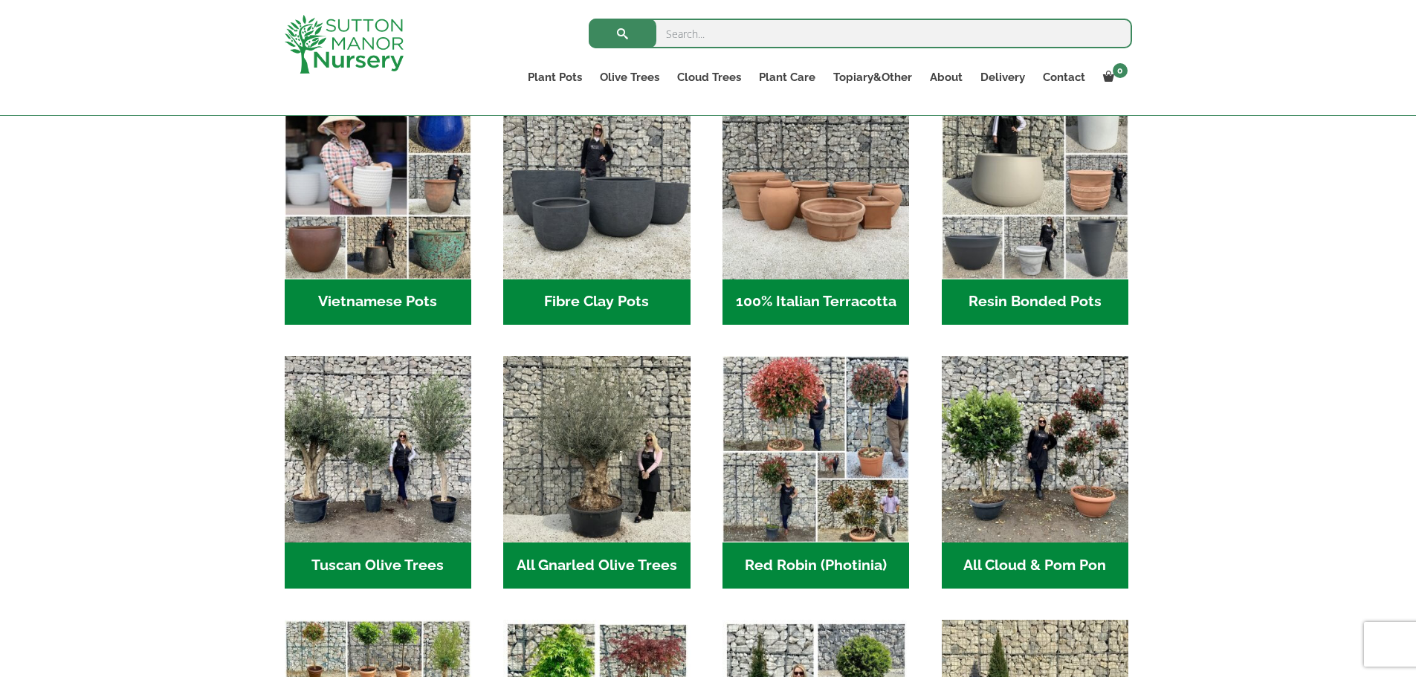
scroll to position [396, 0]
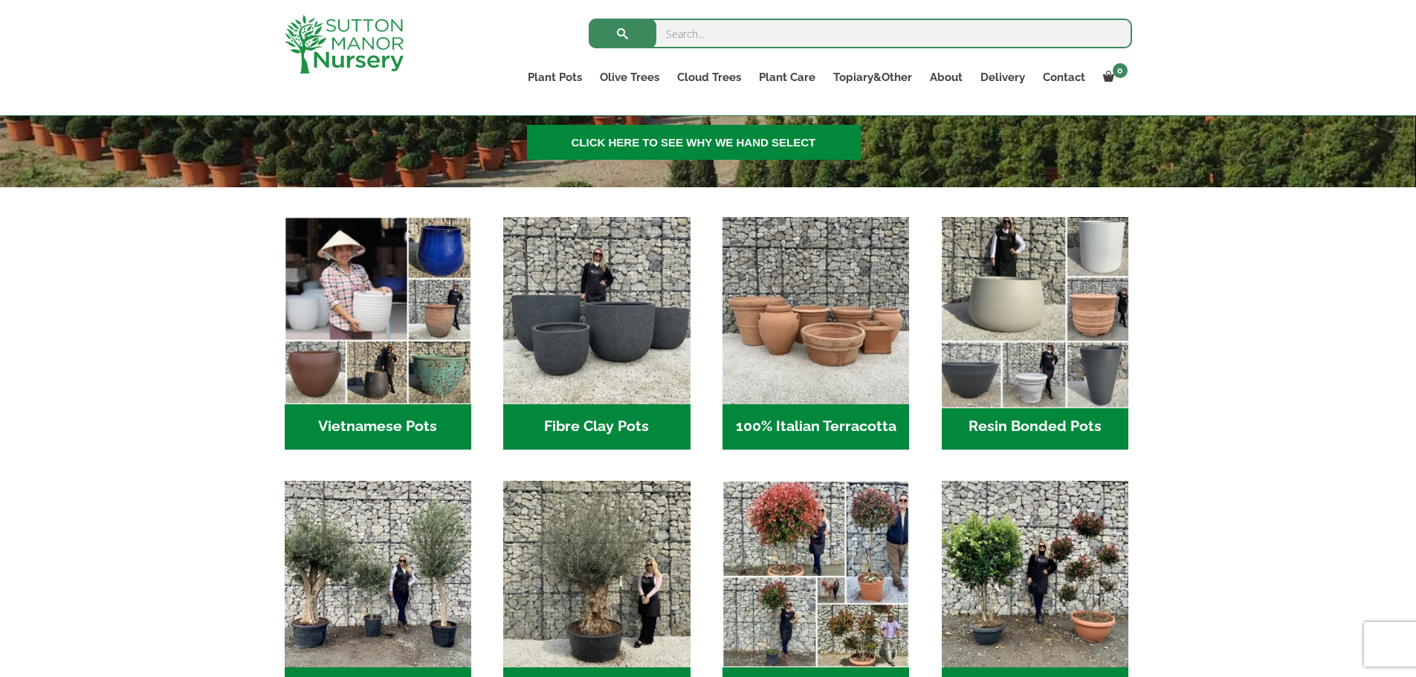
click at [1070, 317] on img "Visit product category Resin Bonded Pots" at bounding box center [1035, 311] width 196 height 196
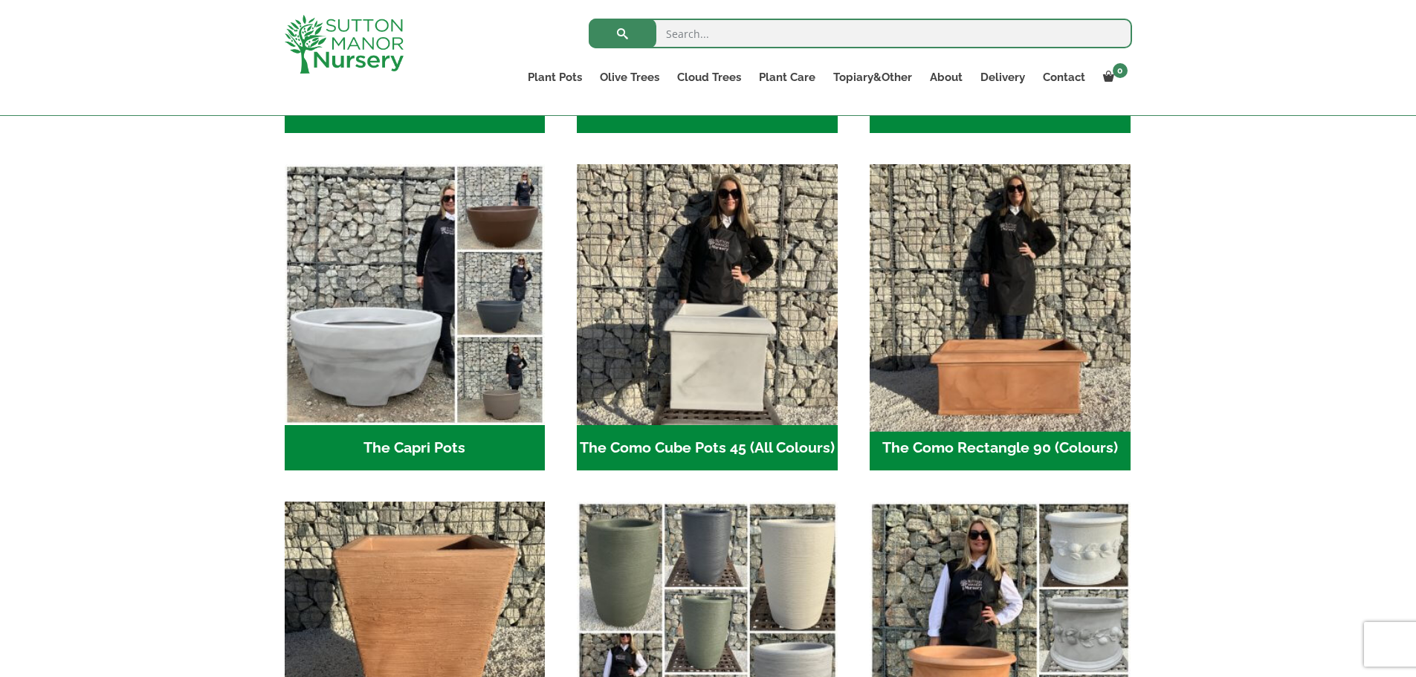
scroll to position [496, 0]
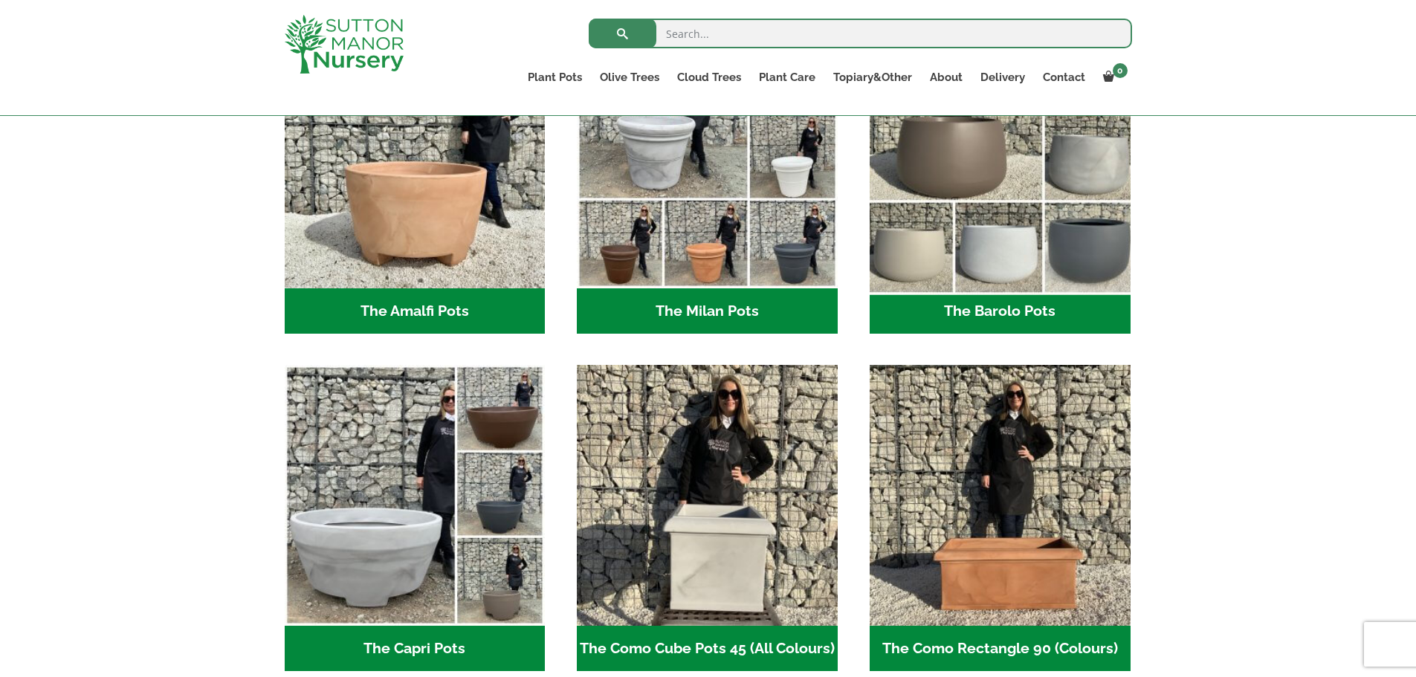
click at [976, 210] on img "Visit product category The Barolo Pots" at bounding box center [1000, 158] width 274 height 274
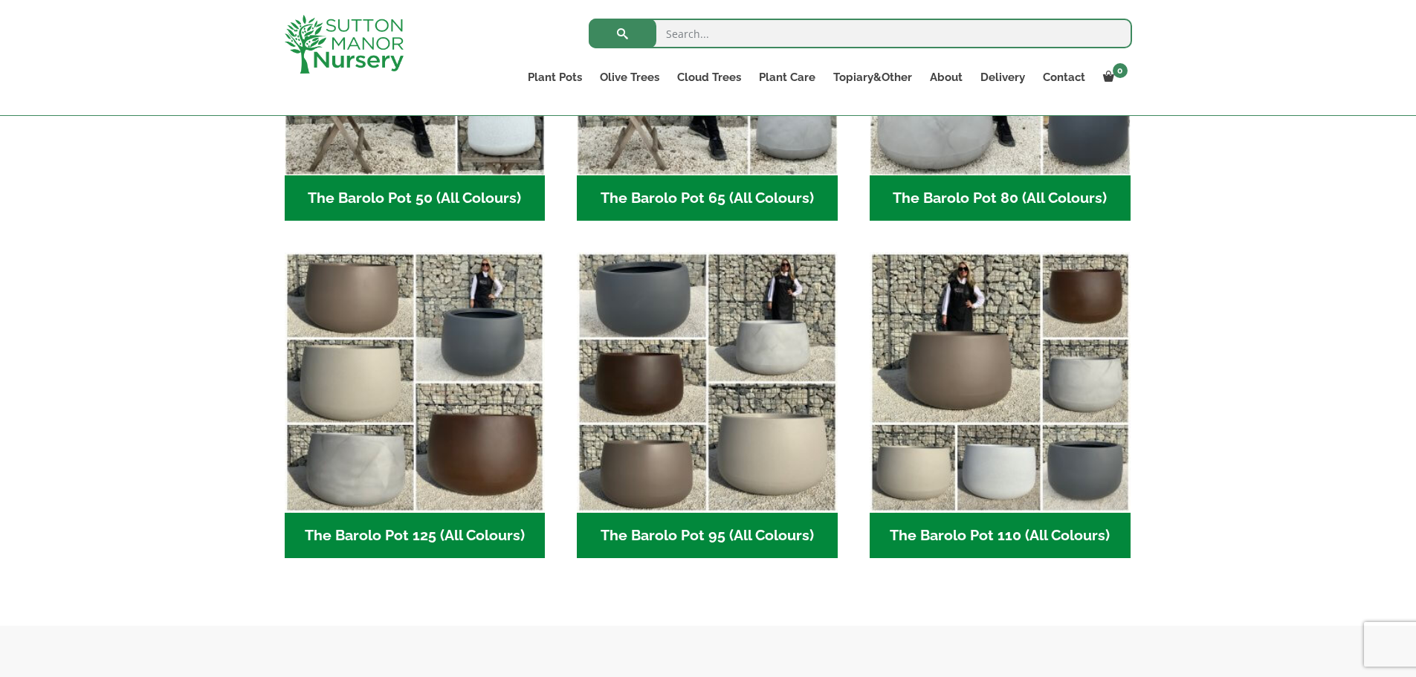
scroll to position [595, 0]
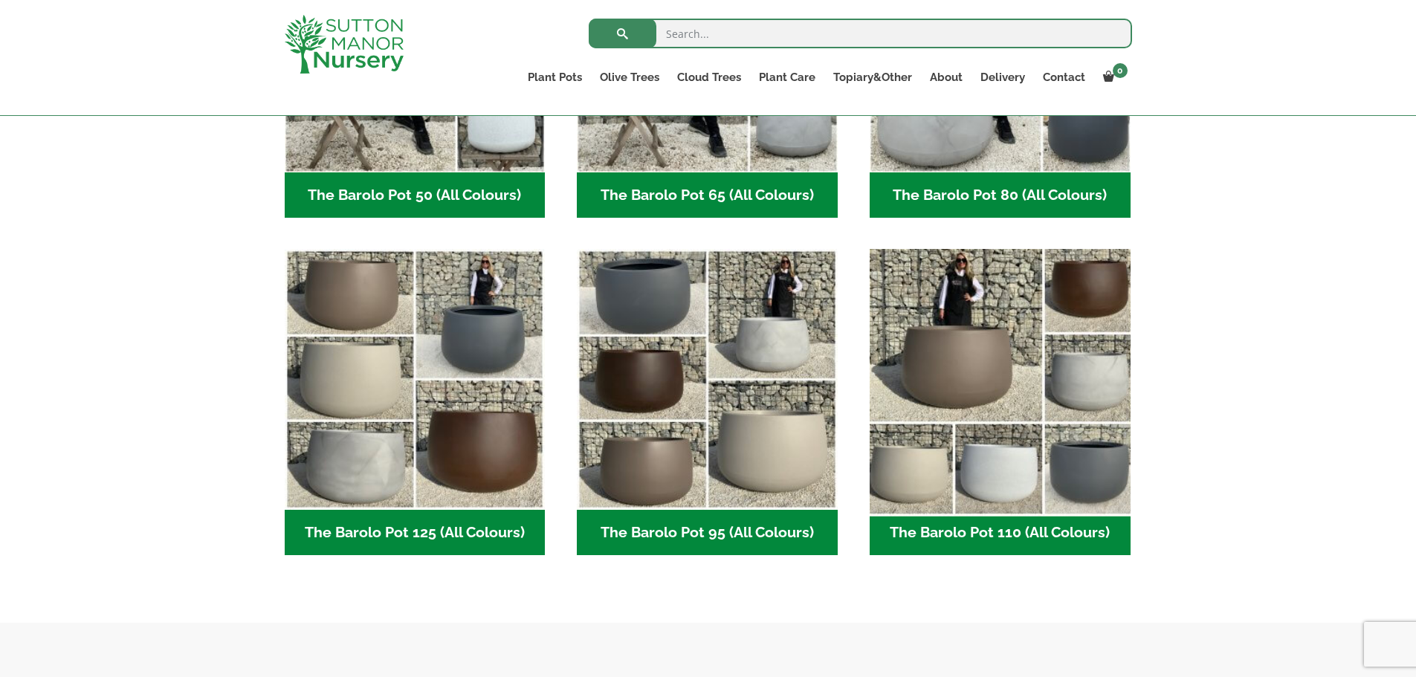
click at [1038, 302] on img "Visit product category The Barolo Pot 110 (All Colours)" at bounding box center [1000, 380] width 274 height 274
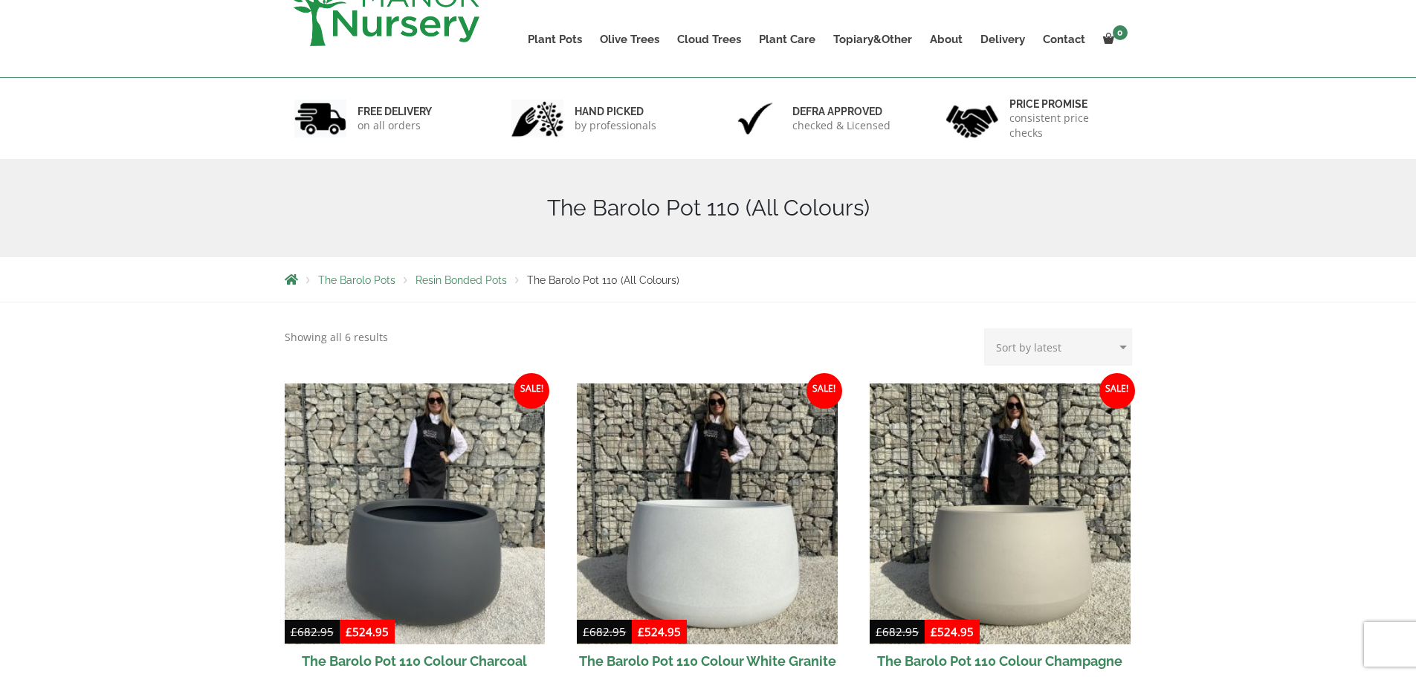
scroll to position [297, 0]
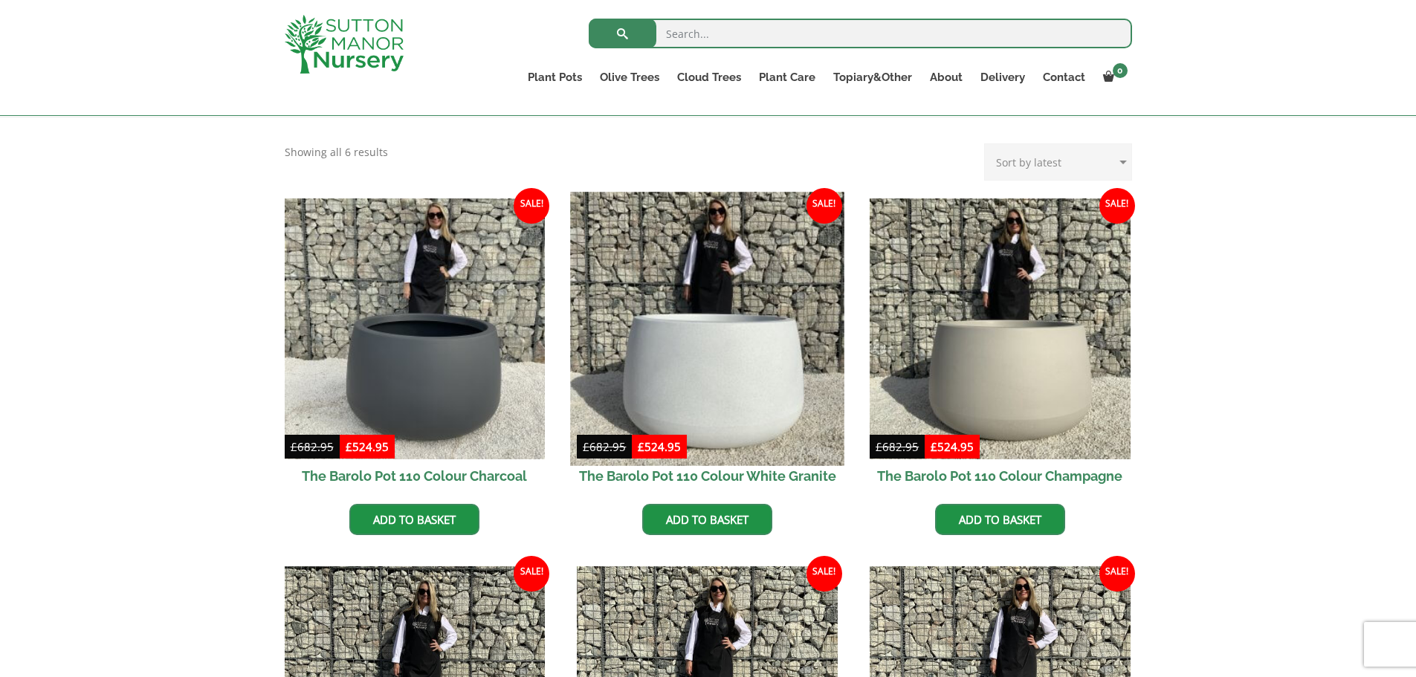
click at [768, 341] on img at bounding box center [708, 329] width 274 height 274
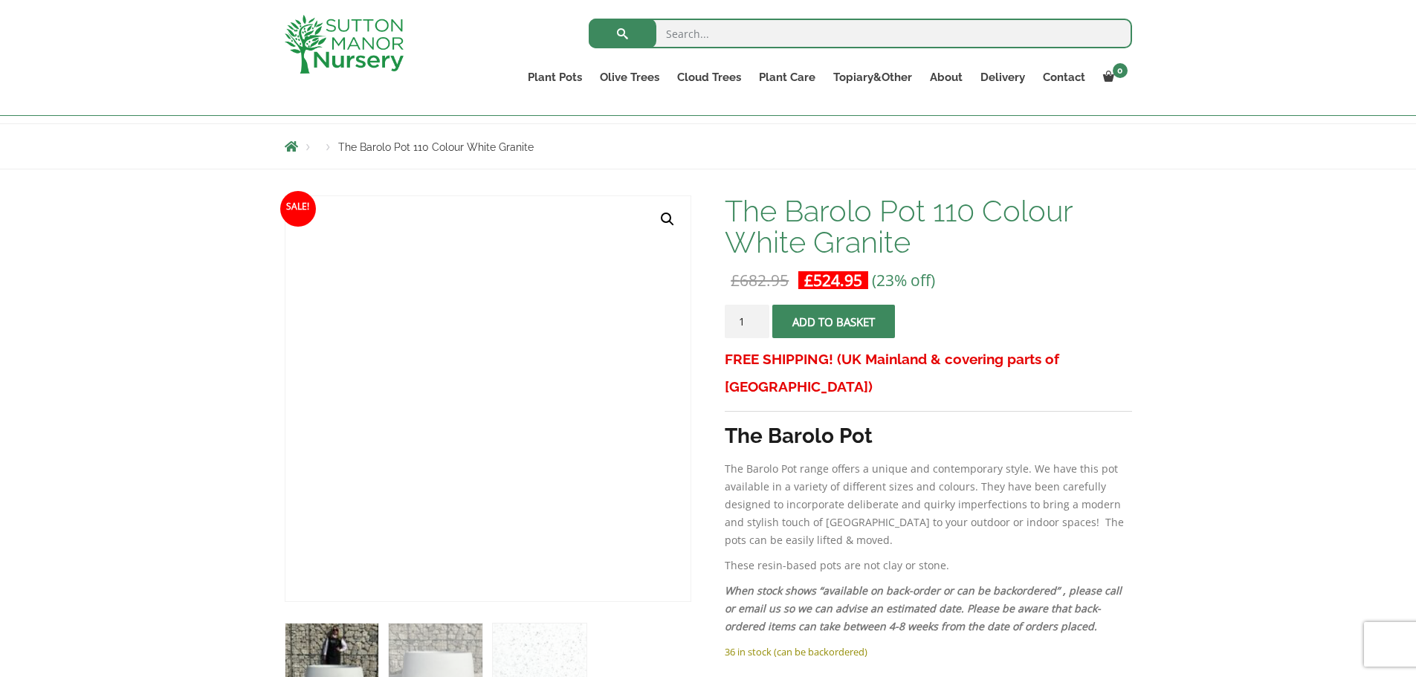
scroll to position [198, 0]
